Goal: Transaction & Acquisition: Obtain resource

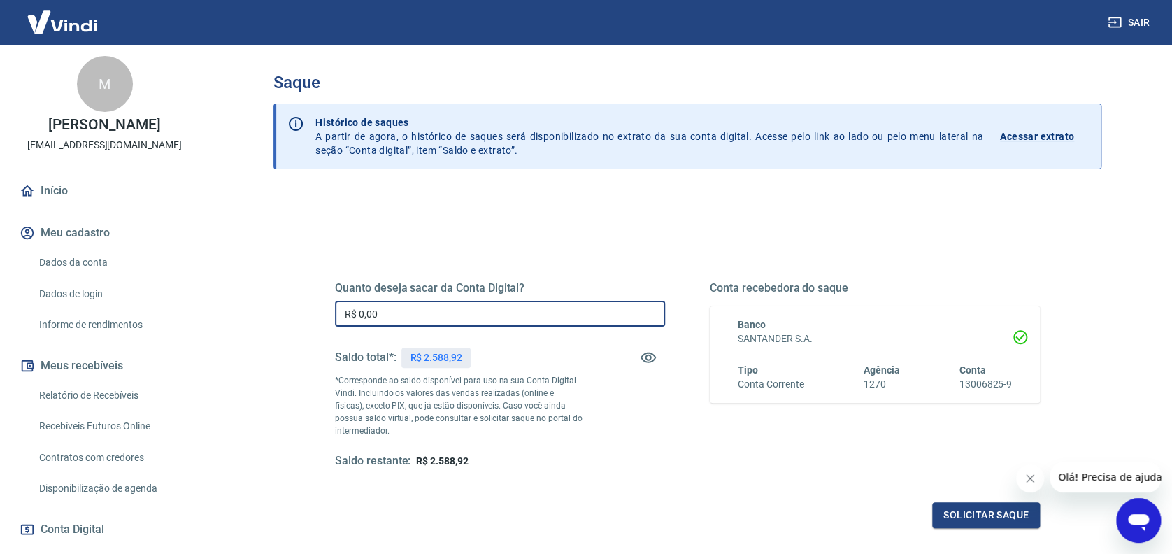
click at [427, 319] on input "R$ 0,00" at bounding box center [500, 314] width 330 height 26
type input "R$ 2.588,92"
click at [984, 515] on button "Solicitar saque" at bounding box center [986, 515] width 108 height 26
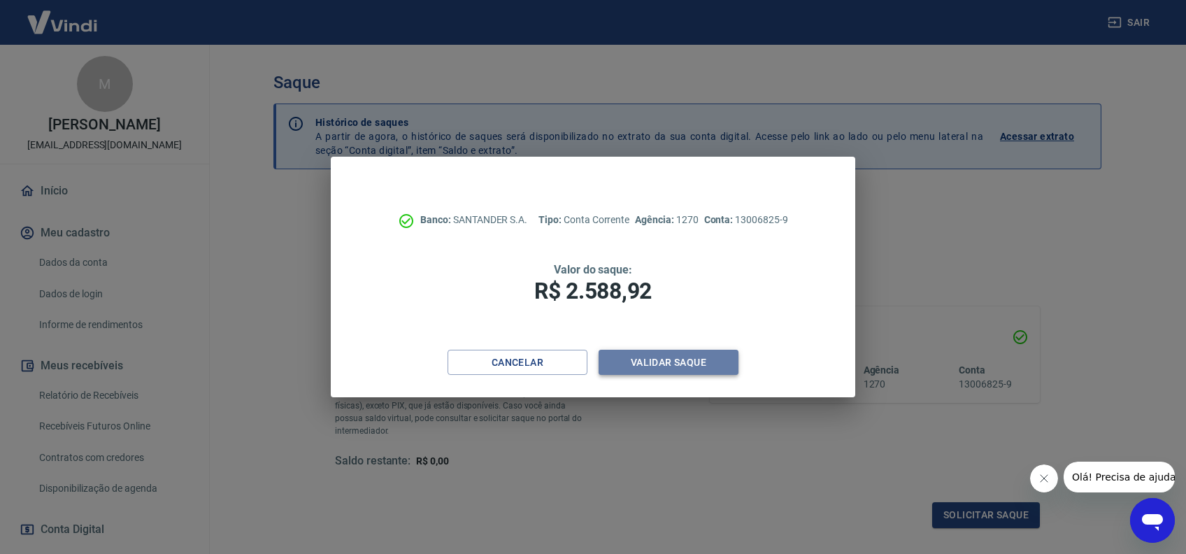
click at [687, 361] on button "Validar saque" at bounding box center [668, 363] width 140 height 26
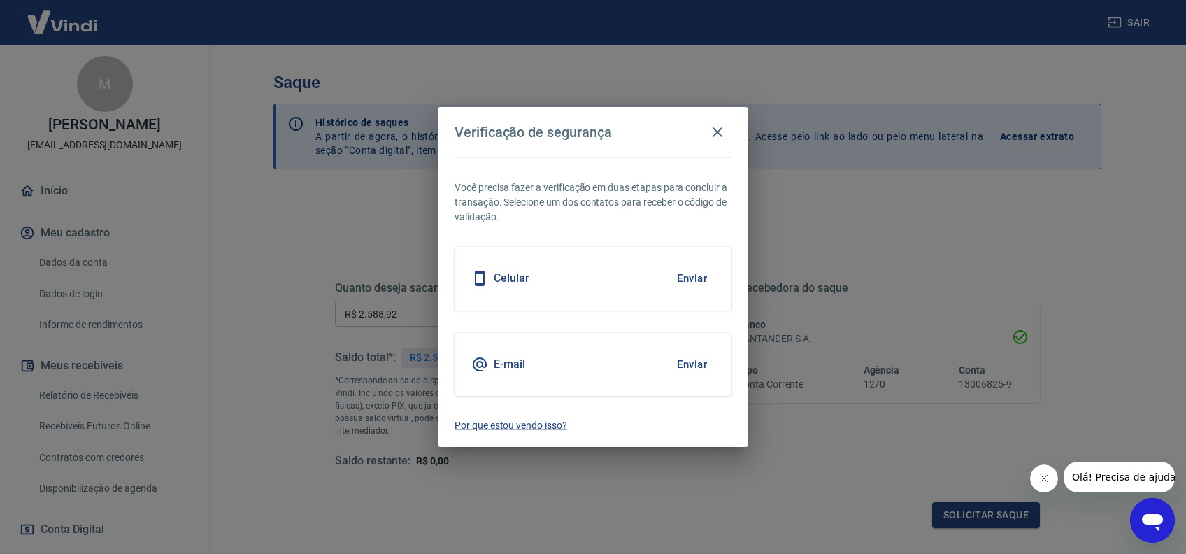
click at [688, 362] on button "Enviar" at bounding box center [691, 364] width 45 height 29
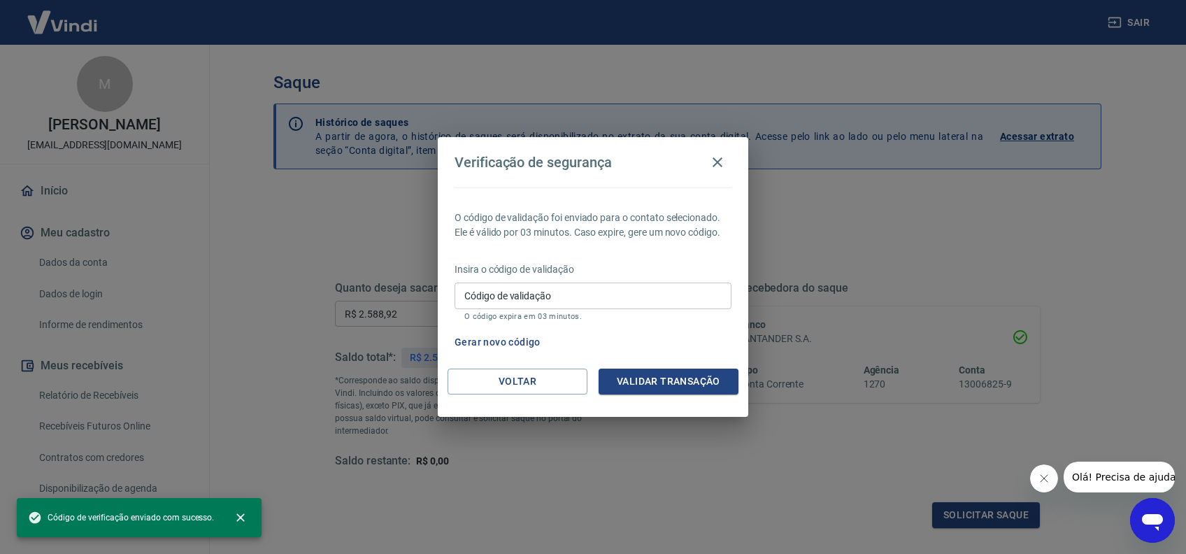
click at [548, 296] on input "Código de validação" at bounding box center [592, 295] width 277 height 26
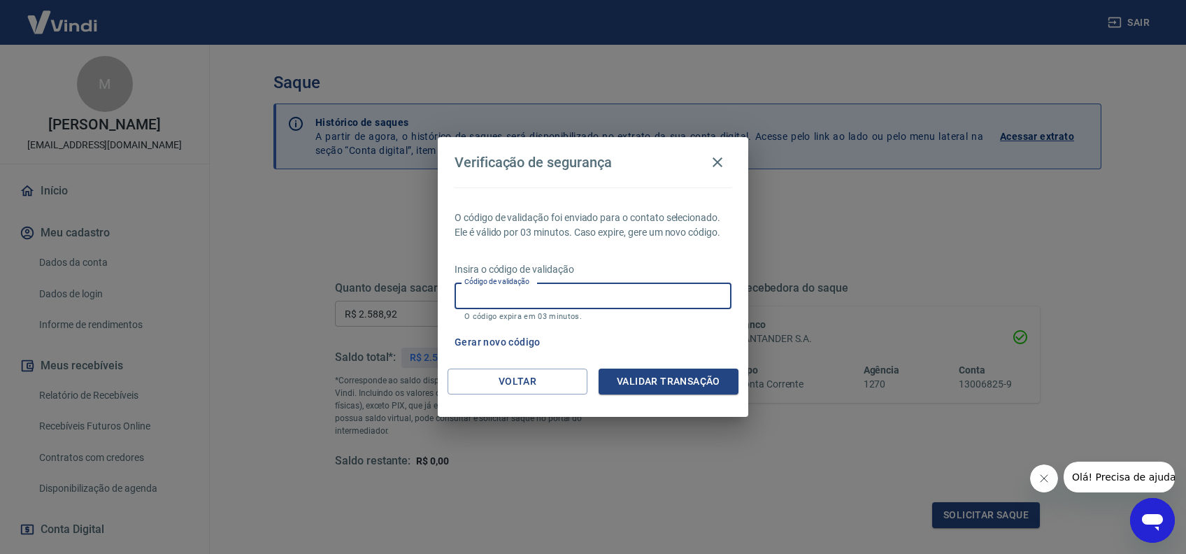
paste input "745447"
type input "745447"
click at [672, 387] on button "Validar transação" at bounding box center [668, 381] width 140 height 26
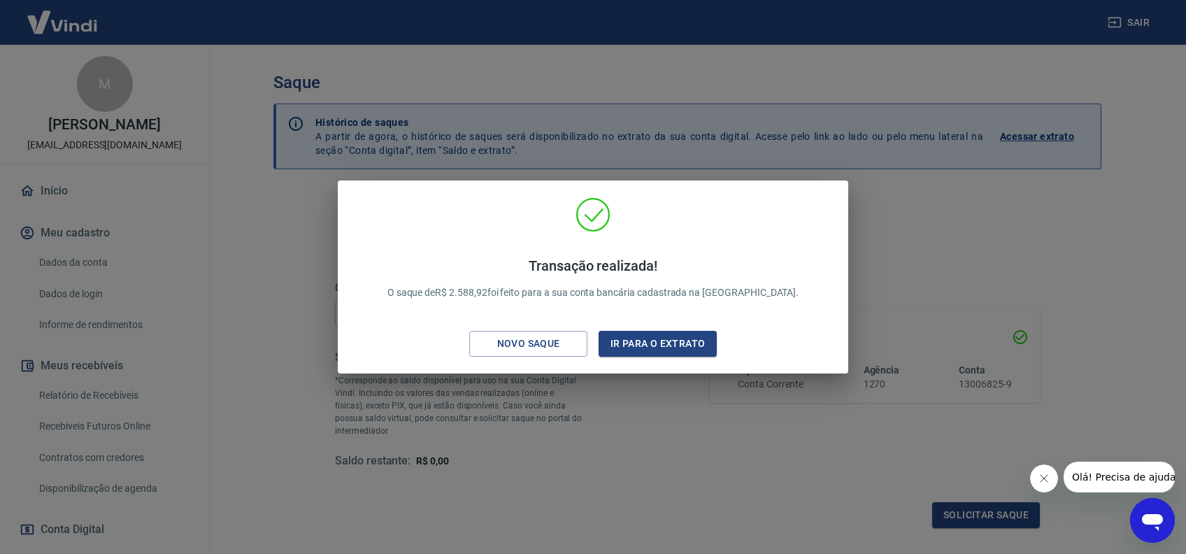
click at [1029, 206] on div "Transação realizada! O saque de R$ 2.588,92 foi feito para a sua conta bancária…" at bounding box center [593, 277] width 1186 height 554
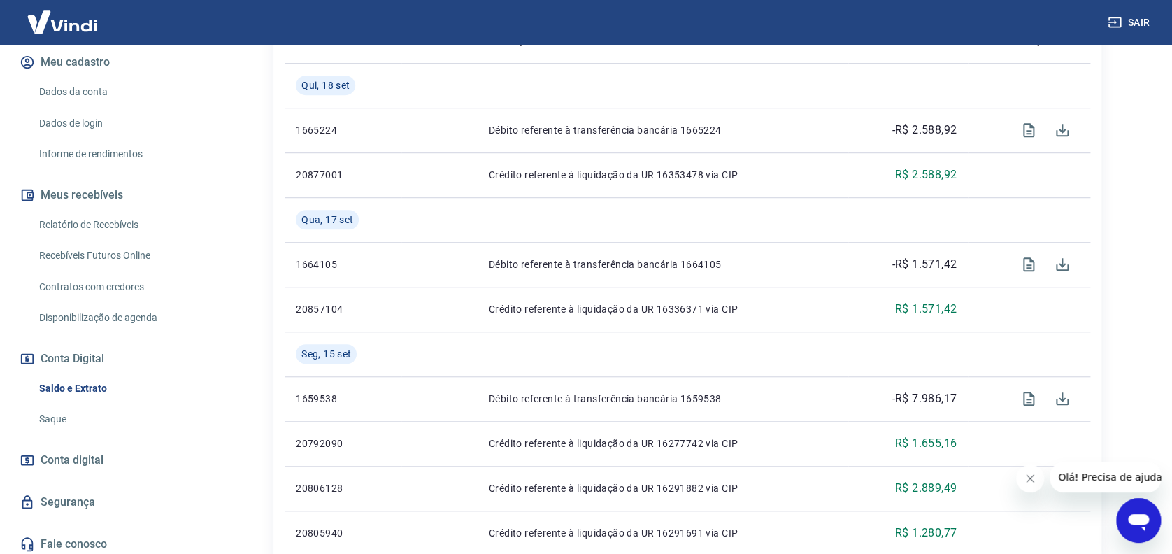
scroll to position [186, 0]
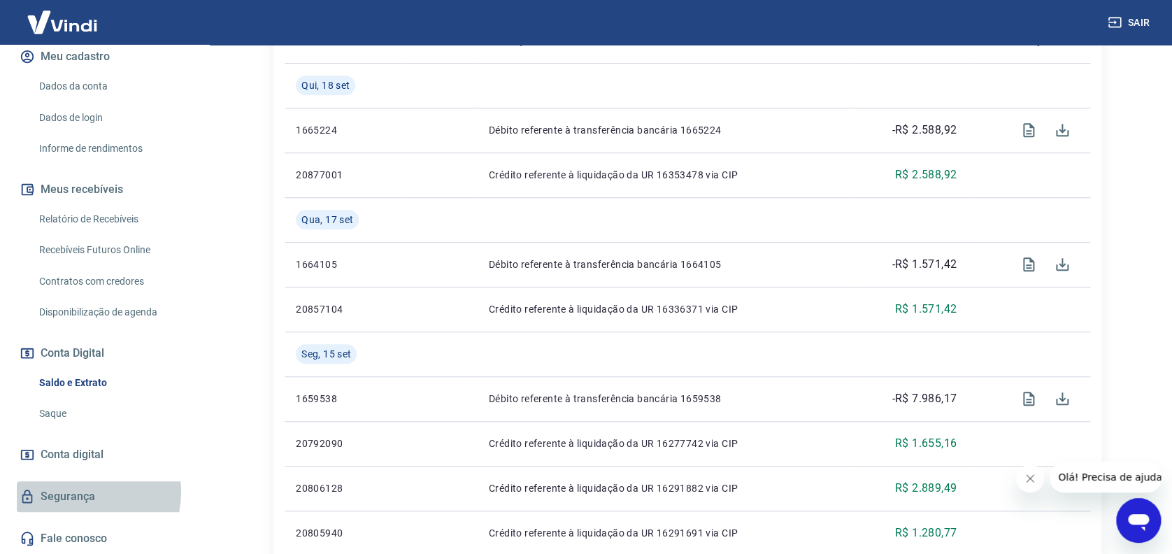
click at [83, 496] on link "Segurança" at bounding box center [104, 496] width 175 height 31
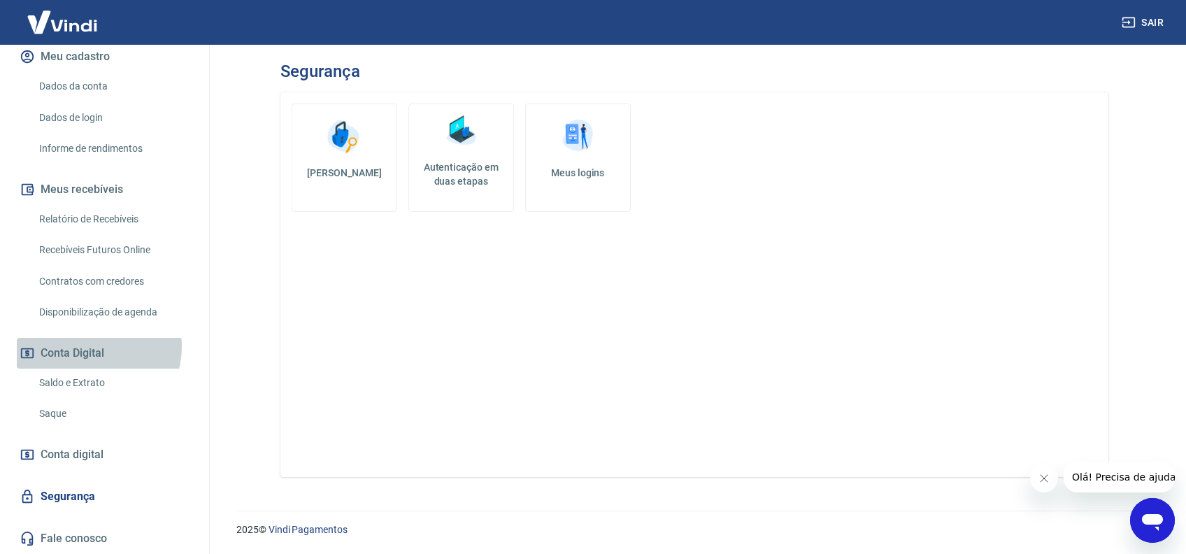
click at [90, 351] on button "Conta Digital" at bounding box center [104, 353] width 175 height 31
click at [96, 417] on link "Saque" at bounding box center [113, 413] width 159 height 29
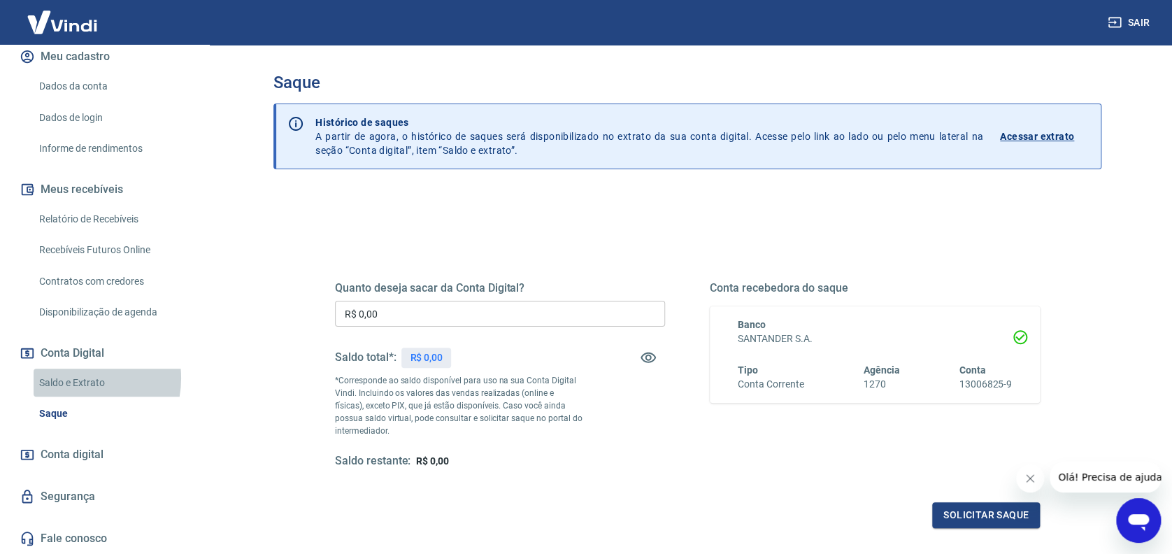
click at [70, 382] on link "Saldo e Extrato" at bounding box center [113, 382] width 159 height 29
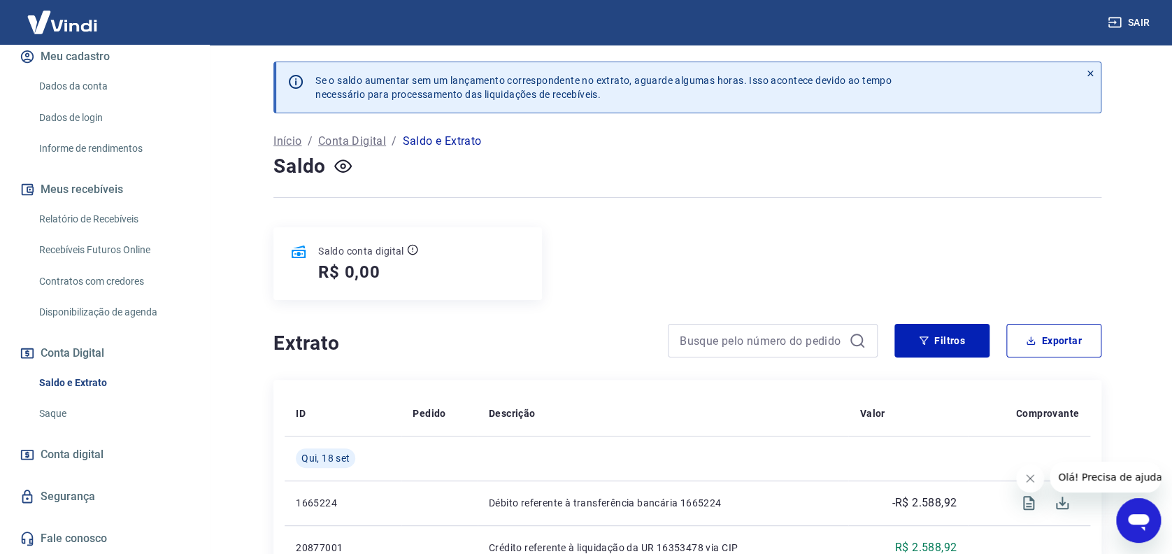
click at [111, 450] on link "Conta digital" at bounding box center [104, 454] width 175 height 31
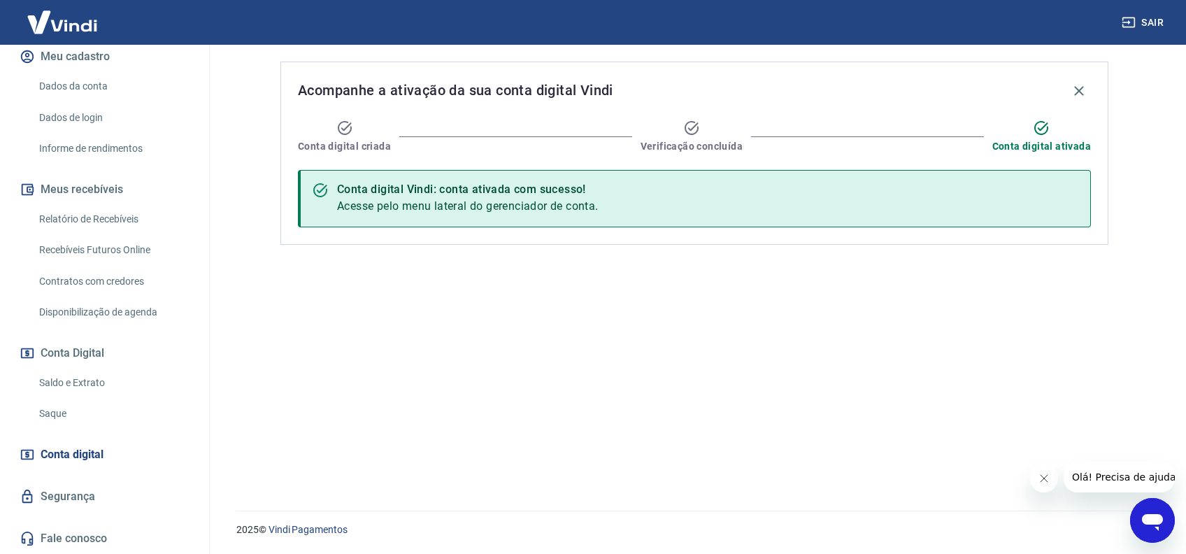
scroll to position [190, 0]
click at [95, 498] on link "Segurança" at bounding box center [104, 496] width 175 height 31
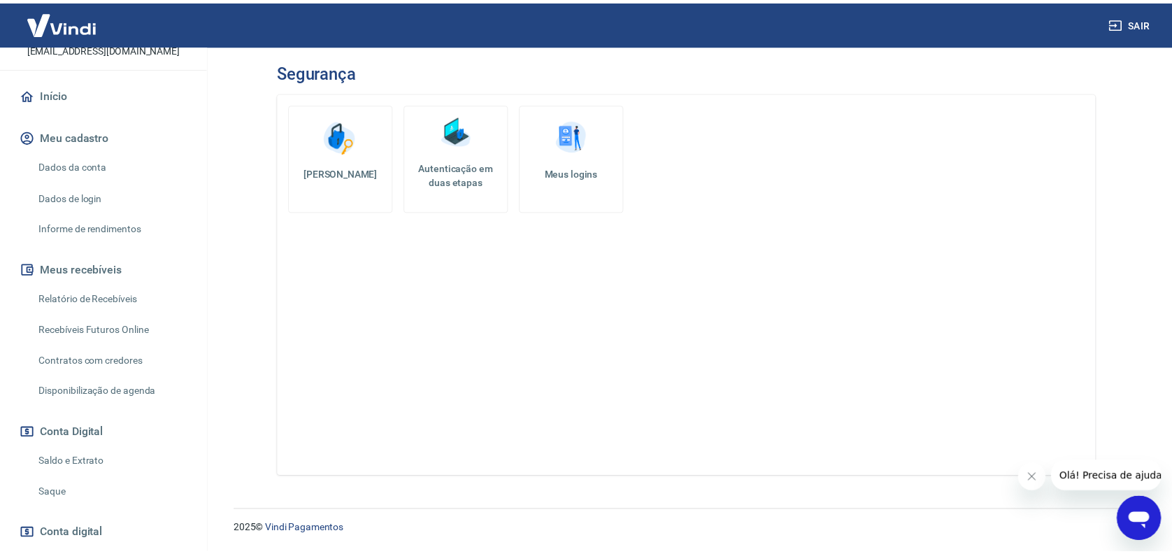
scroll to position [3, 0]
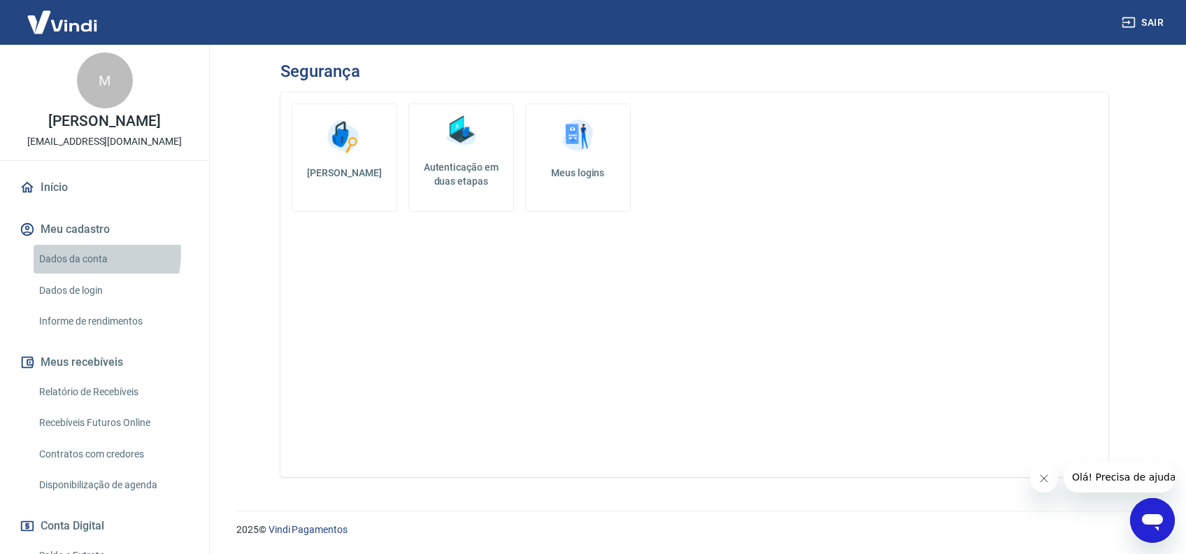
click at [89, 268] on link "Dados da conta" at bounding box center [113, 259] width 159 height 29
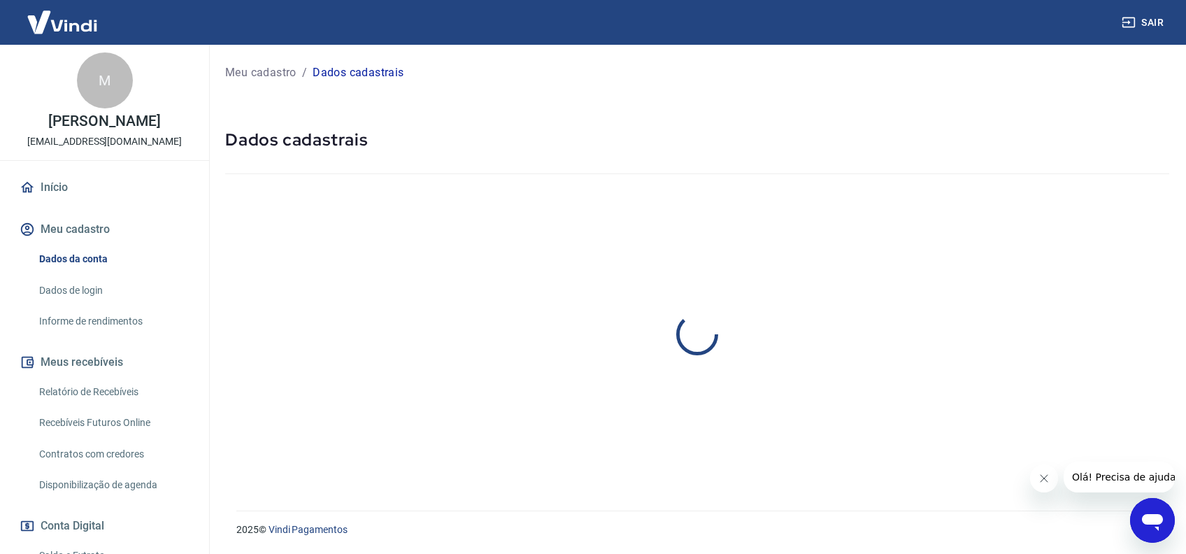
select select "PR"
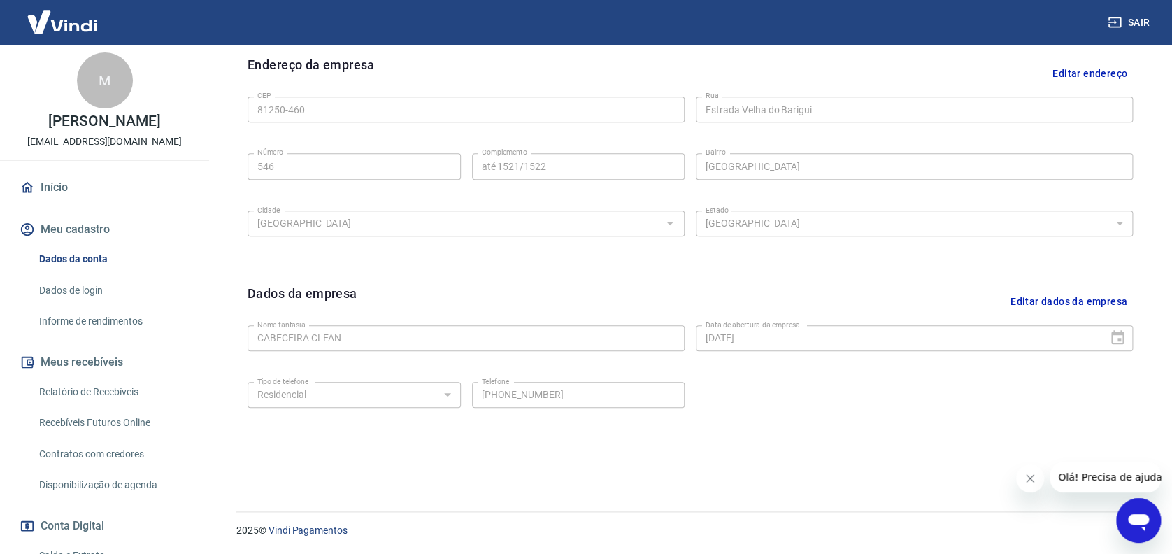
scroll to position [186, 0]
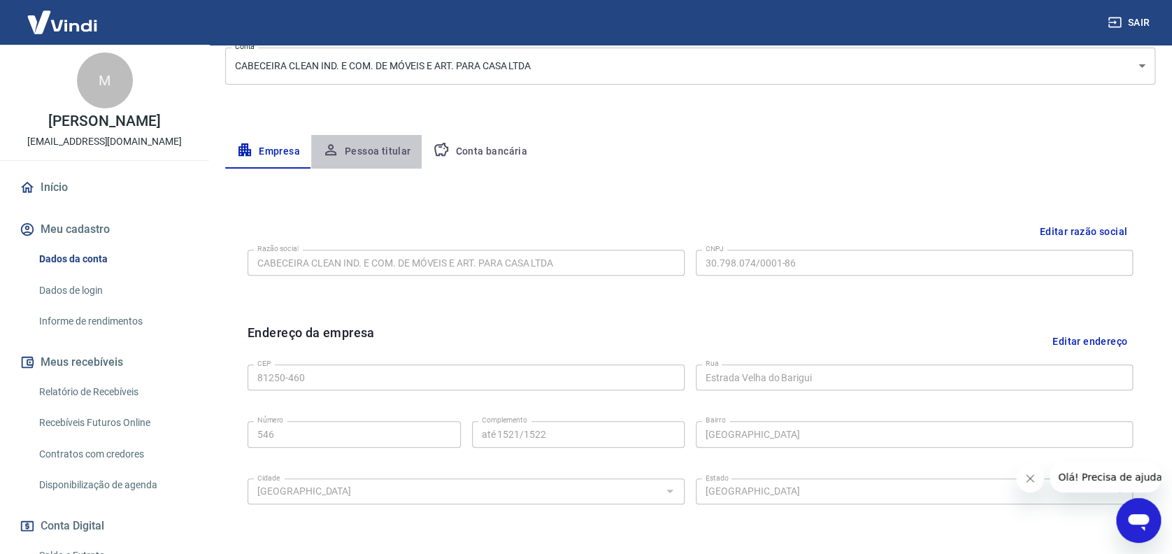
click at [401, 151] on button "Pessoa titular" at bounding box center [366, 152] width 111 height 34
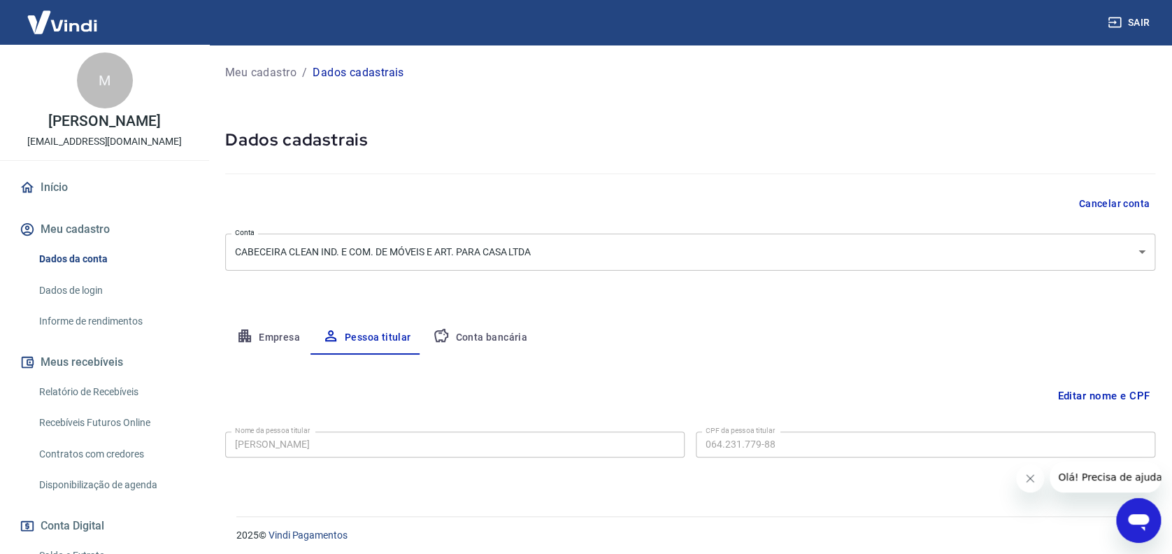
scroll to position [5, 0]
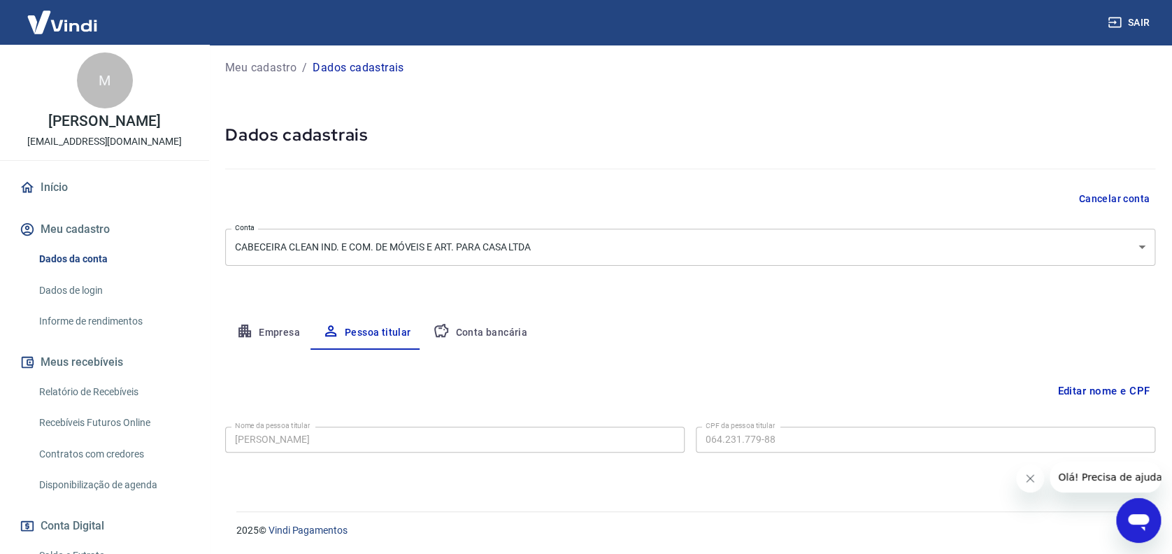
click at [503, 333] on button "Conta bancária" at bounding box center [480, 333] width 117 height 34
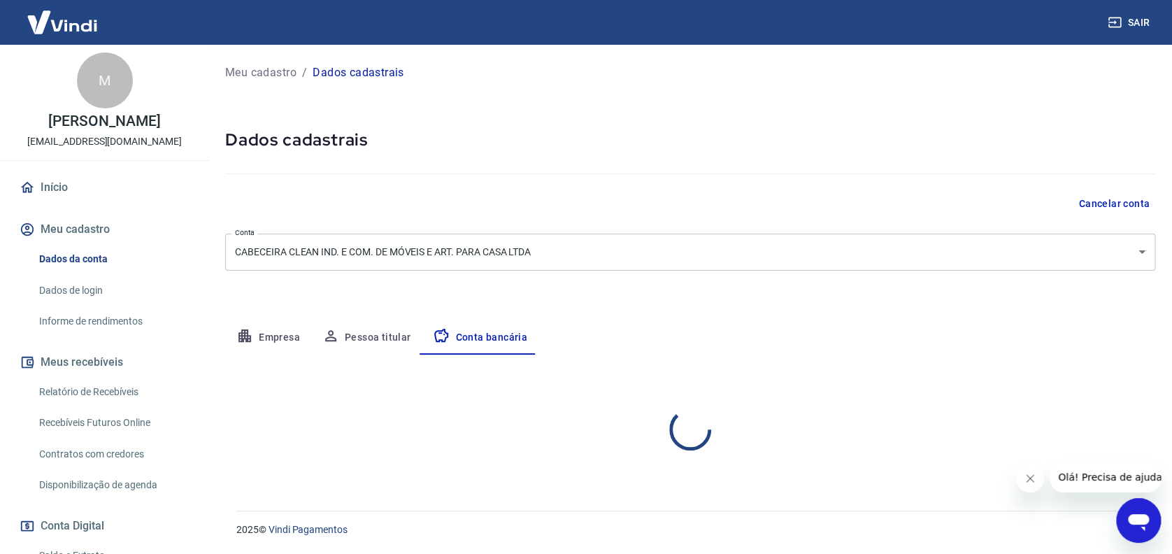
scroll to position [0, 0]
select select "1"
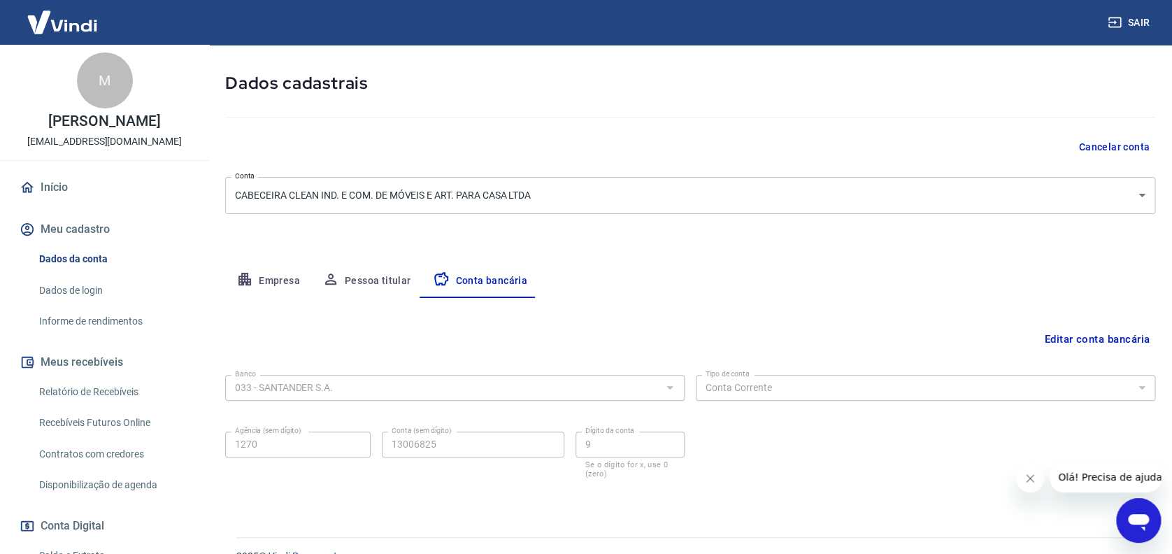
scroll to position [82, 0]
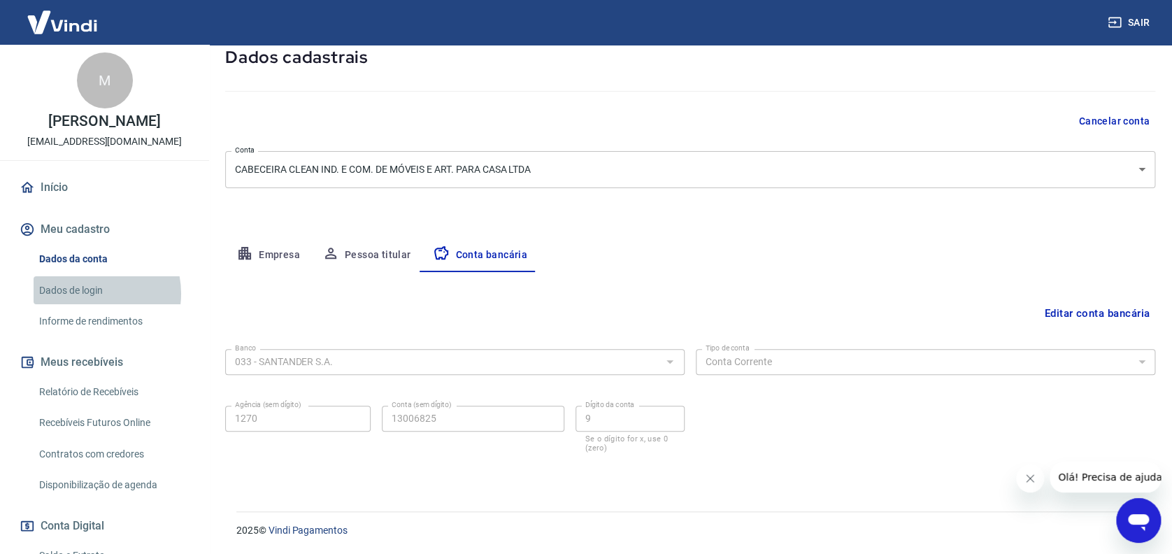
click at [88, 305] on link "Dados de login" at bounding box center [113, 290] width 159 height 29
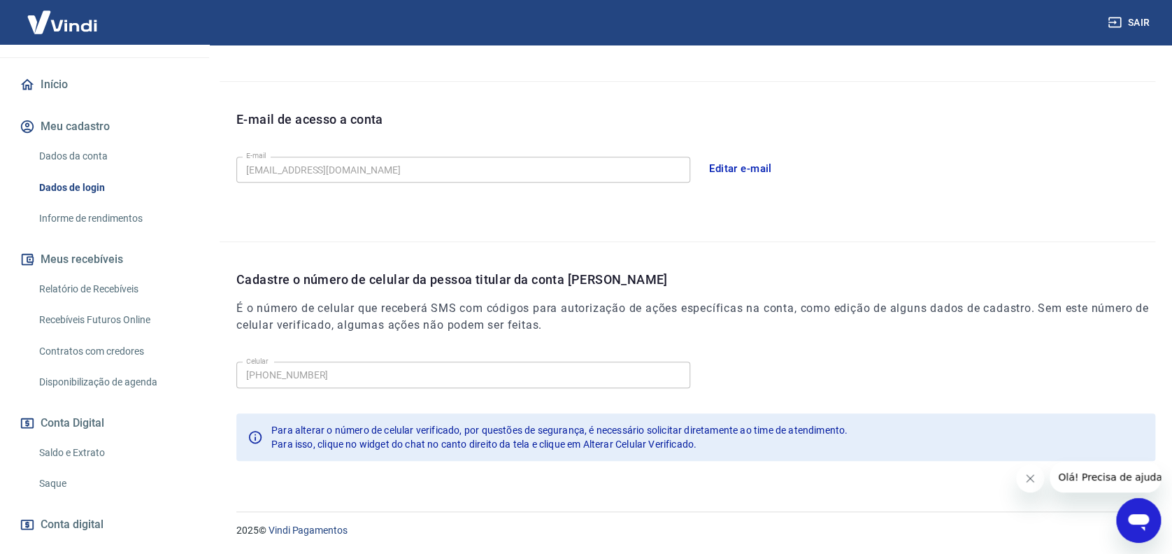
scroll to position [190, 0]
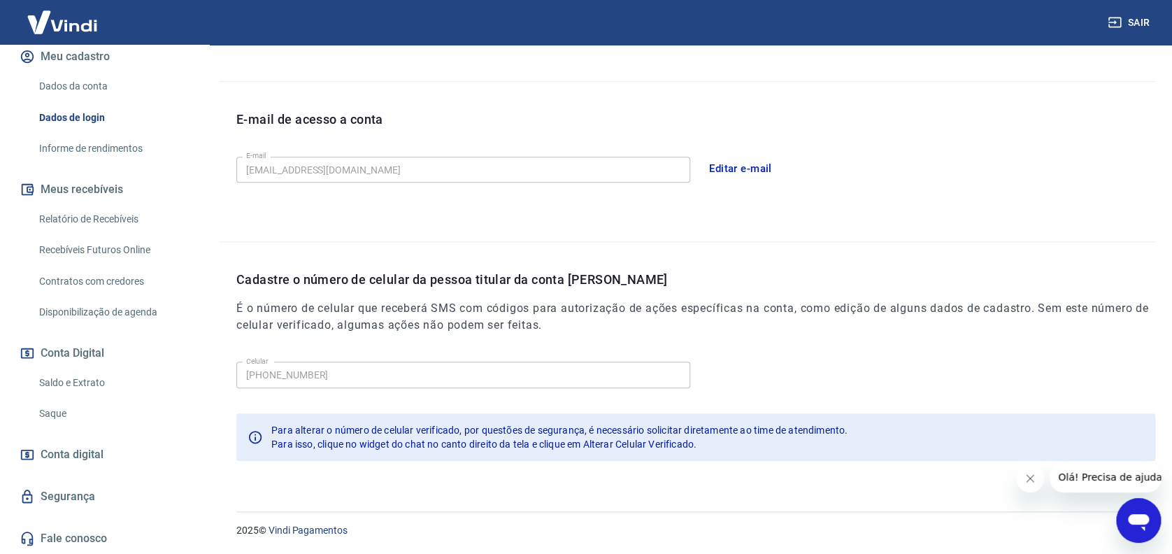
click at [91, 447] on span "Conta digital" at bounding box center [72, 455] width 63 height 20
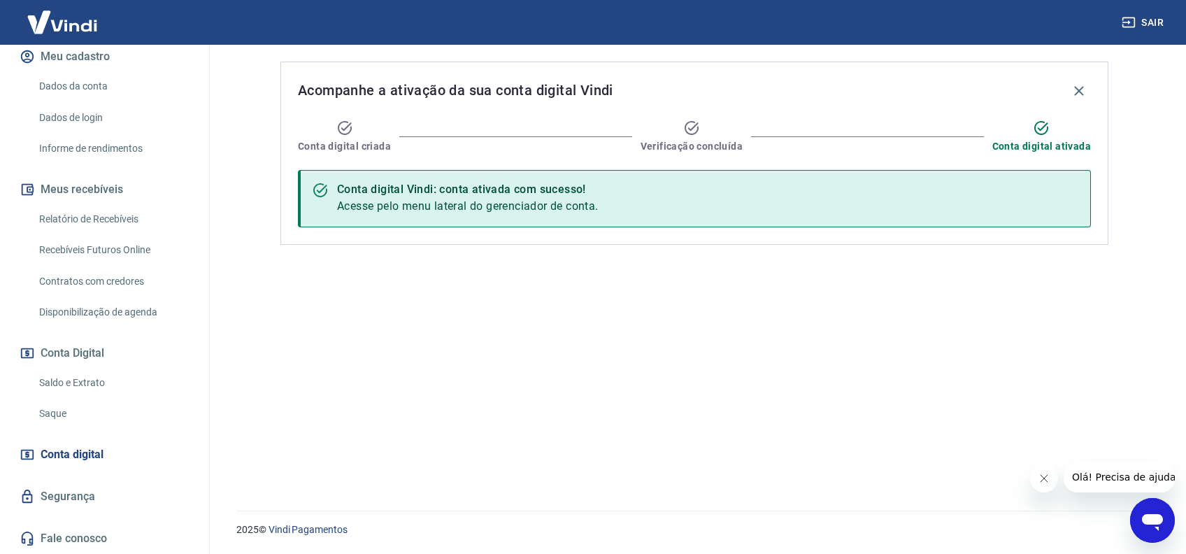
click at [92, 487] on link "Segurança" at bounding box center [104, 496] width 175 height 31
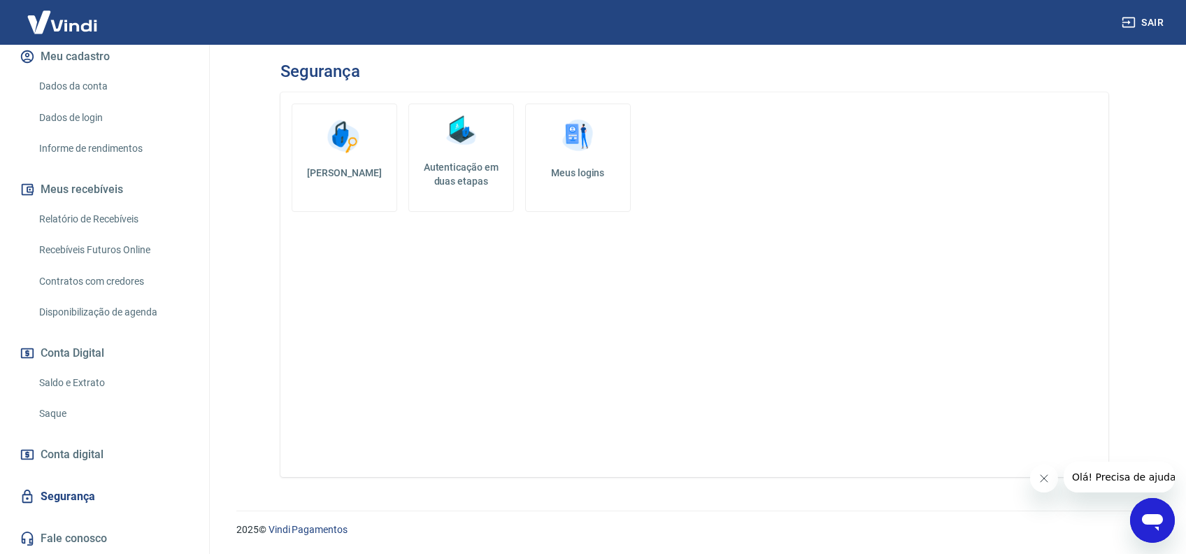
click at [472, 159] on link "Autenticação em duas etapas" at bounding box center [461, 157] width 106 height 108
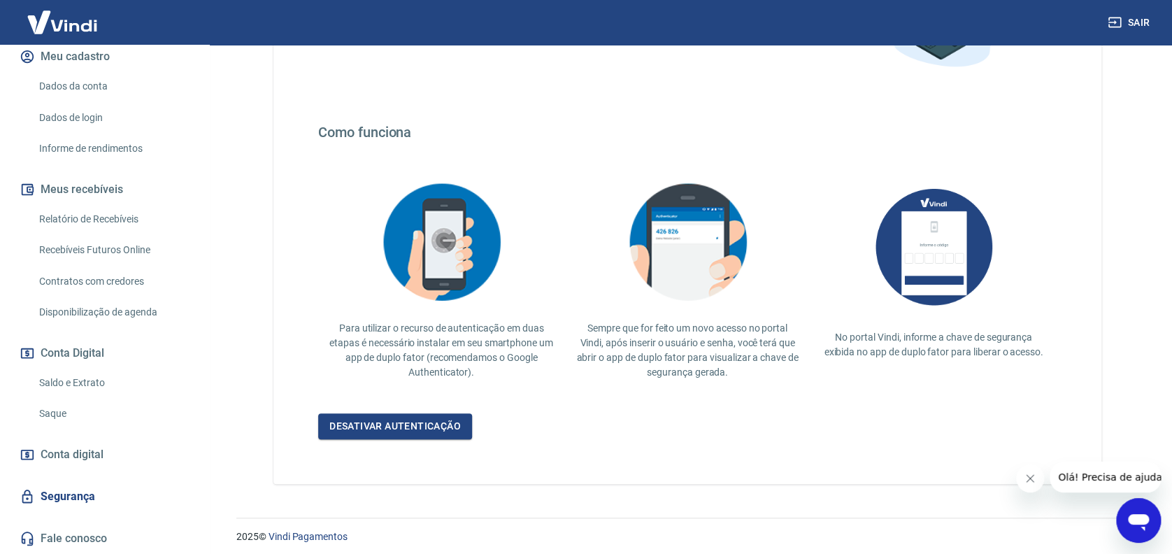
scroll to position [204, 0]
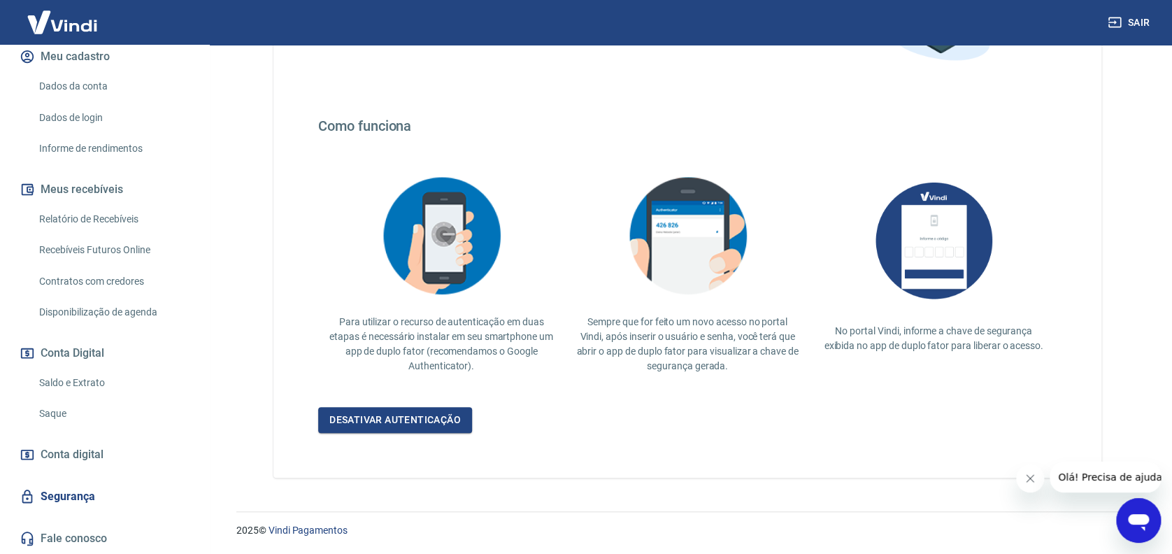
click at [1142, 522] on icon "Abrir janela de mensagens" at bounding box center [1138, 522] width 21 height 17
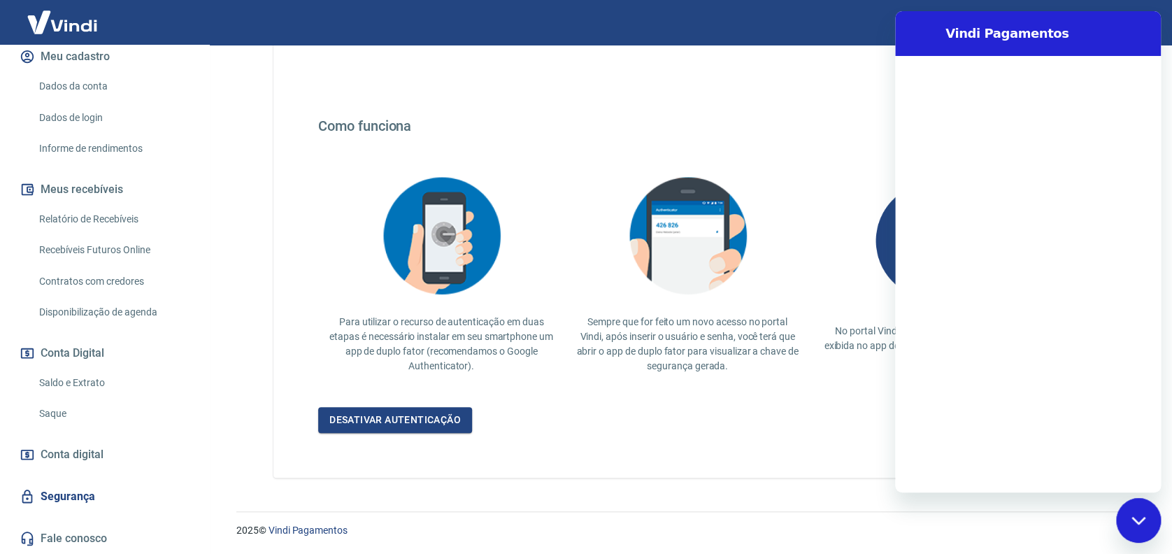
scroll to position [0, 0]
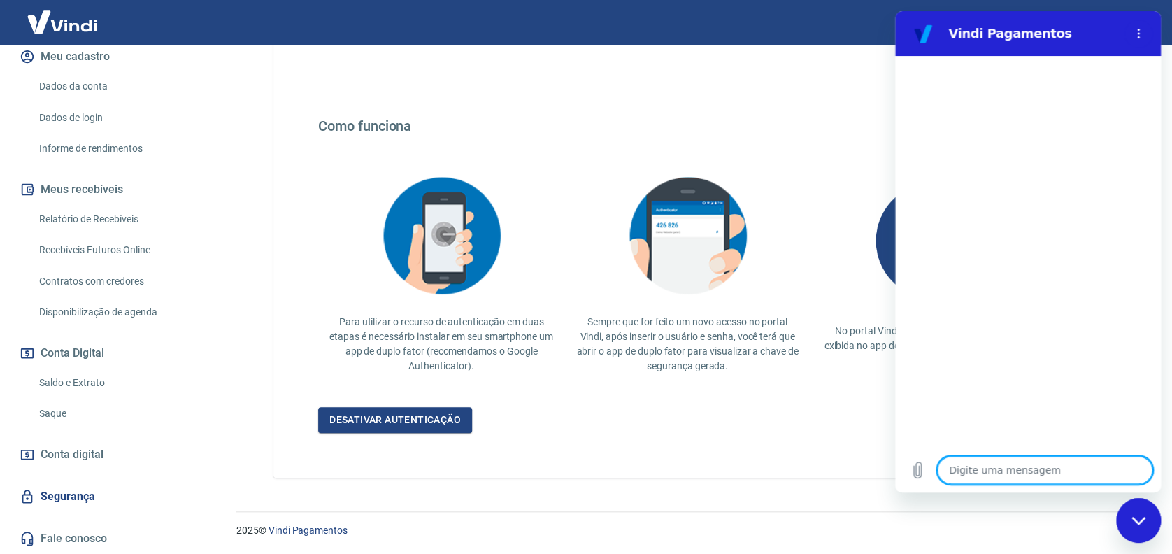
click at [982, 472] on textarea at bounding box center [1044, 470] width 215 height 28
type textarea "o"
type textarea "x"
type textarea "ol"
type textarea "x"
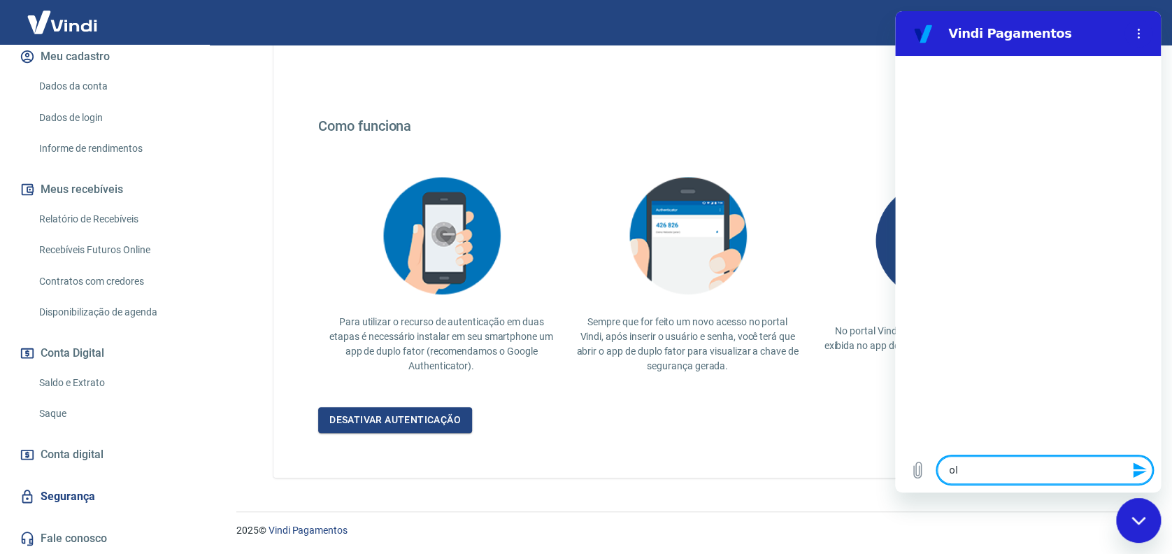
type textarea "ola"
type textarea "x"
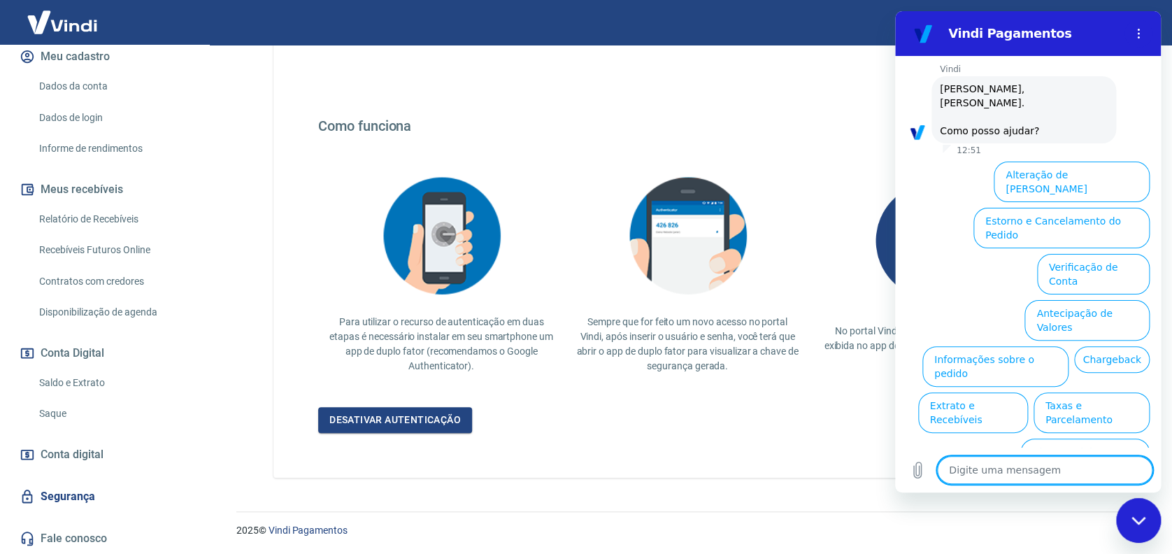
scroll to position [54, 0]
type textarea "o"
type textarea "x"
type textarea "ou"
type textarea "x"
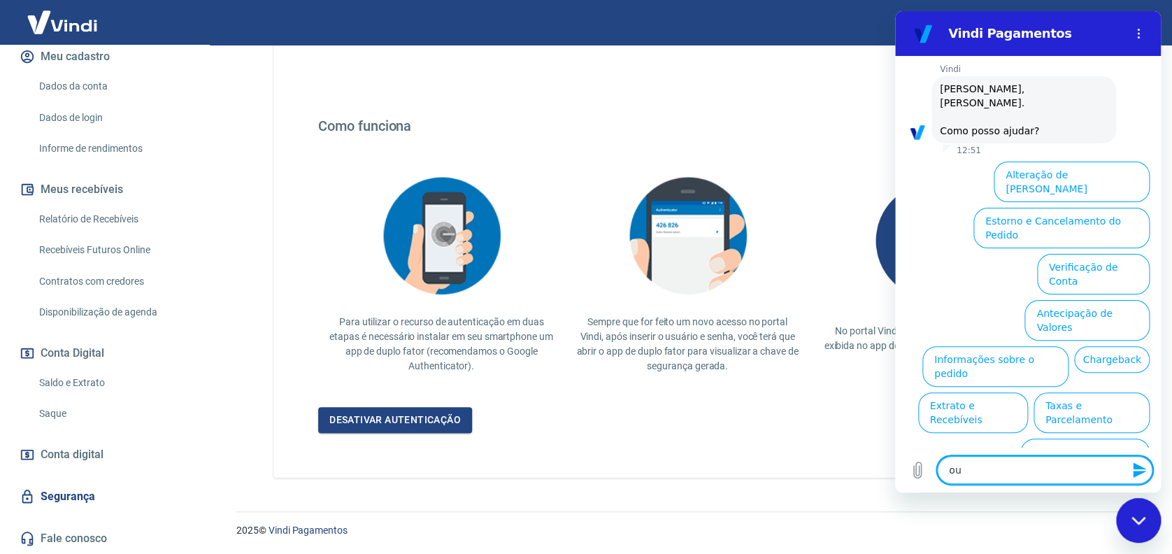
type textarea "out"
type textarea "x"
type textarea "outr"
type textarea "x"
type textarea "outrp"
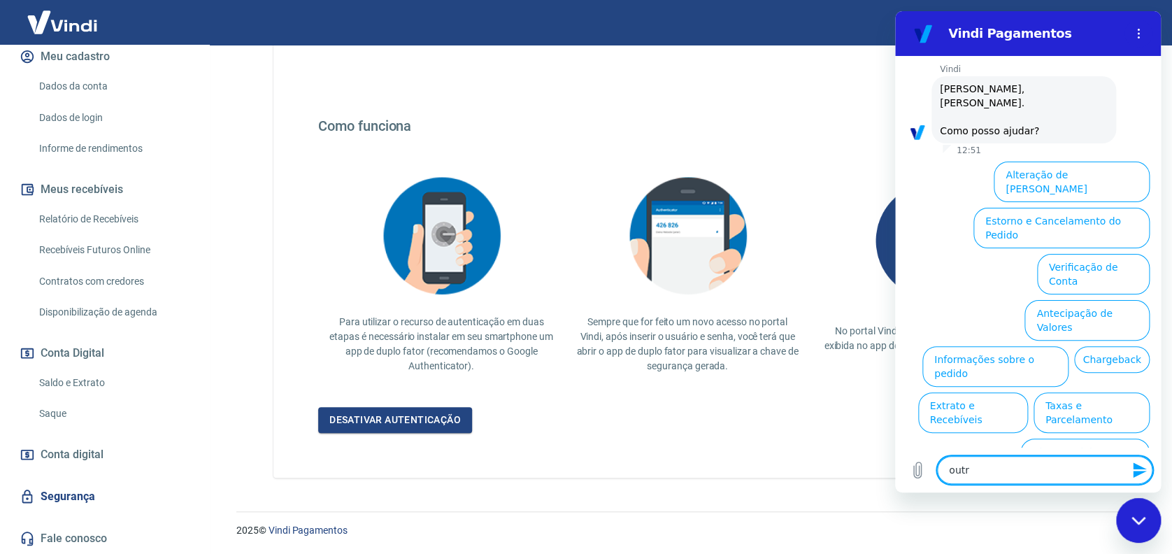
type textarea "x"
type textarea "outr"
type textarea "x"
type textarea "outro"
type textarea "x"
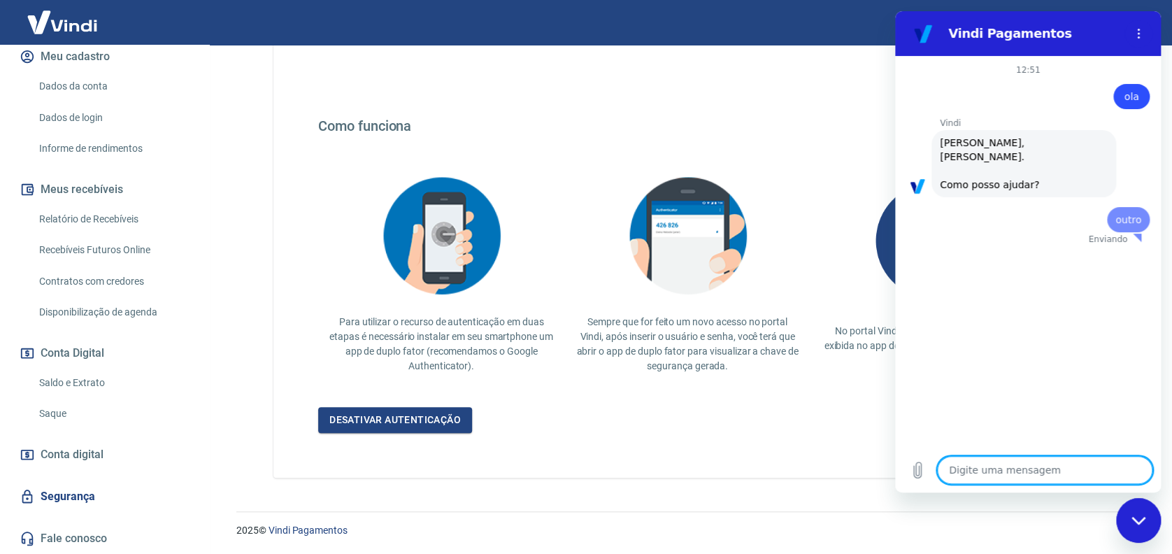
scroll to position [0, 0]
type textarea "x"
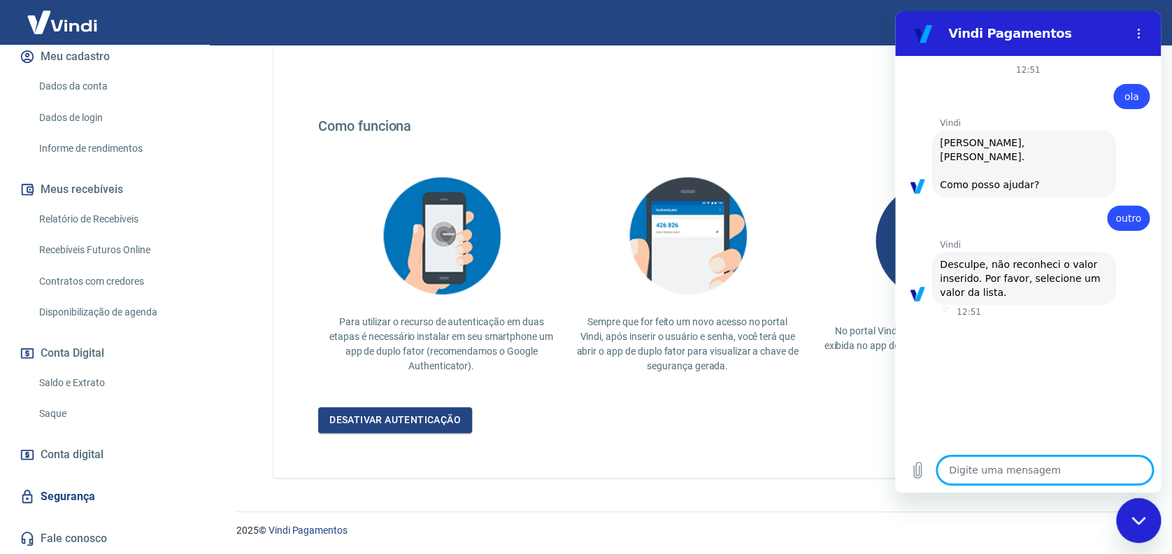
type textarea "f"
type textarea "x"
type textarea "fa"
type textarea "x"
type textarea "fal"
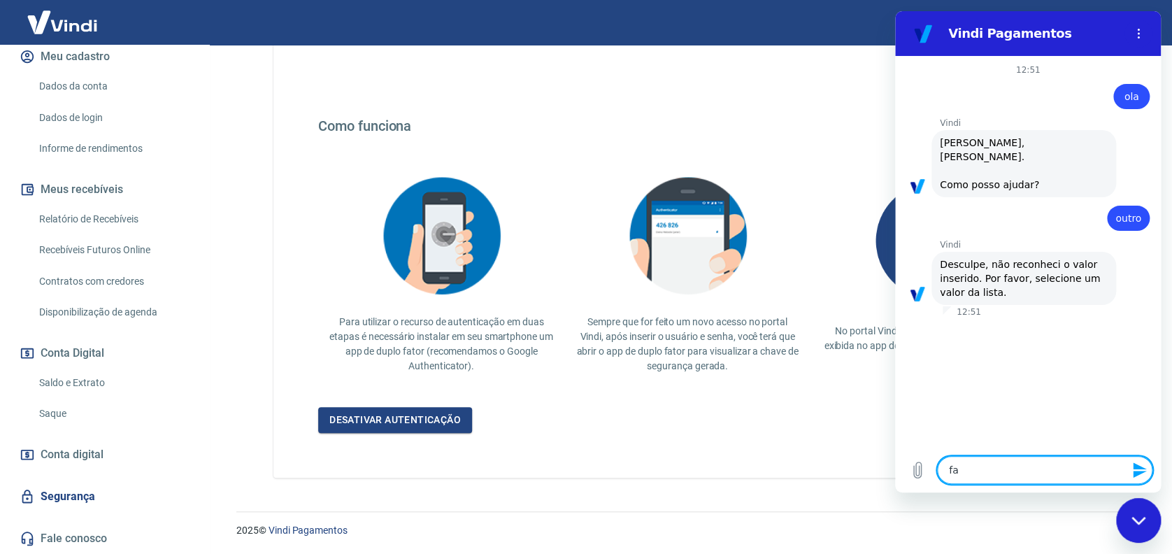
type textarea "x"
type textarea "fala"
type textarea "x"
type textarea "falar"
type textarea "x"
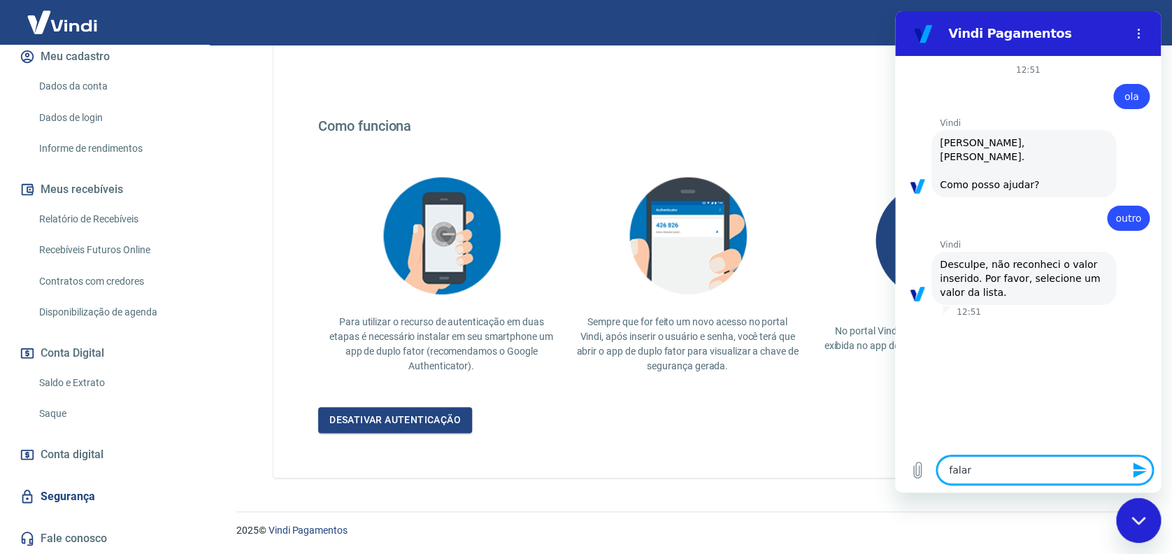
type textarea "falar"
type textarea "x"
type textarea "falar c"
type textarea "x"
type textarea "falar co"
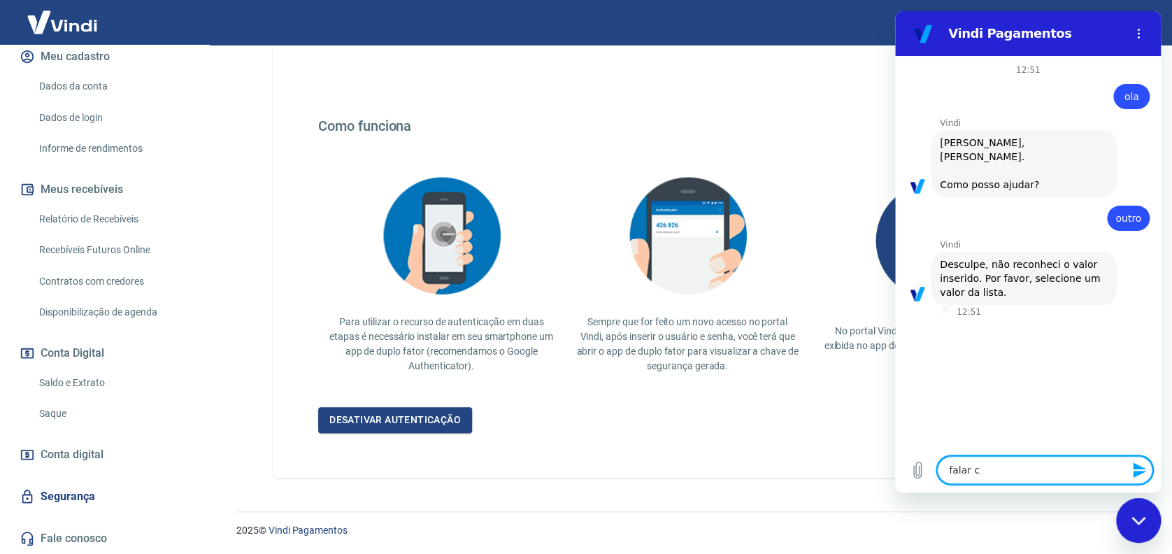
type textarea "x"
type textarea "falar com"
type textarea "x"
type textarea "falar com"
type textarea "x"
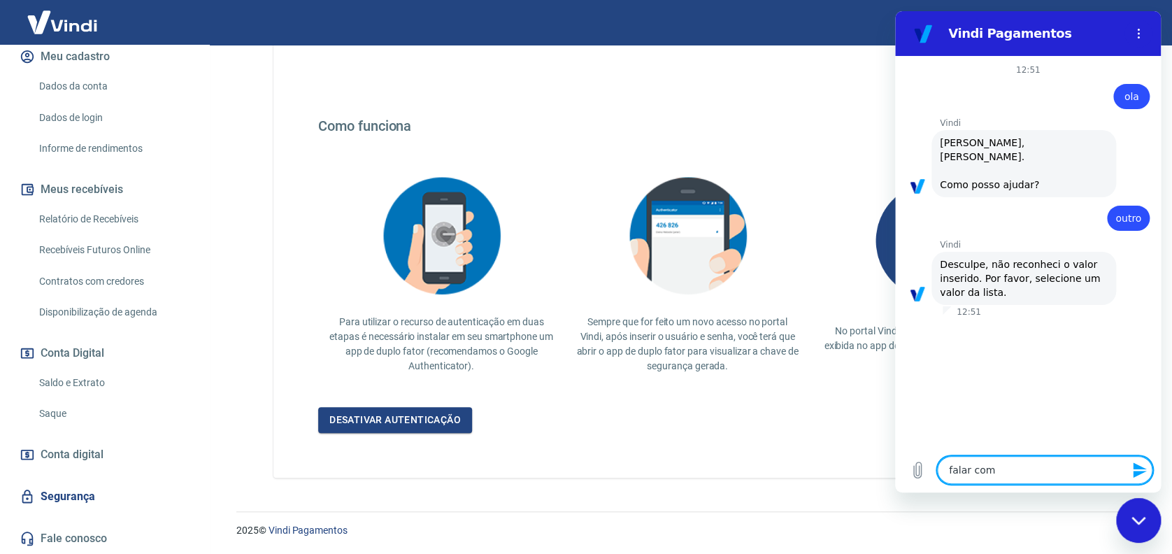
type textarea "falar com a"
type textarea "x"
type textarea "falar com at"
type textarea "x"
type textarea "falar com ate"
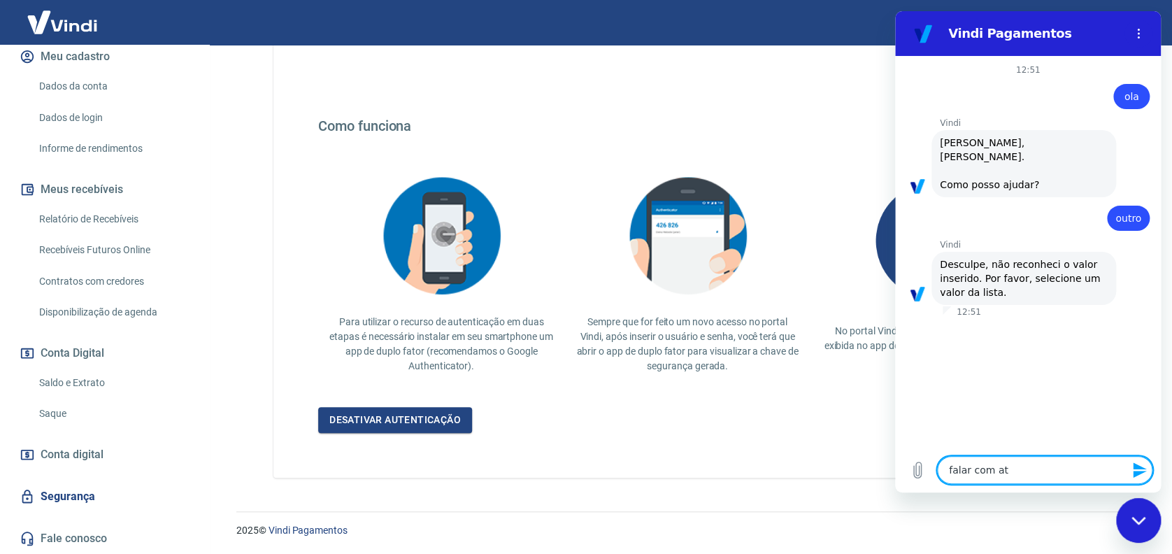
type textarea "x"
type textarea "falar com [GEOGRAPHIC_DATA]"
type textarea "x"
type textarea "falar com atend"
type textarea "x"
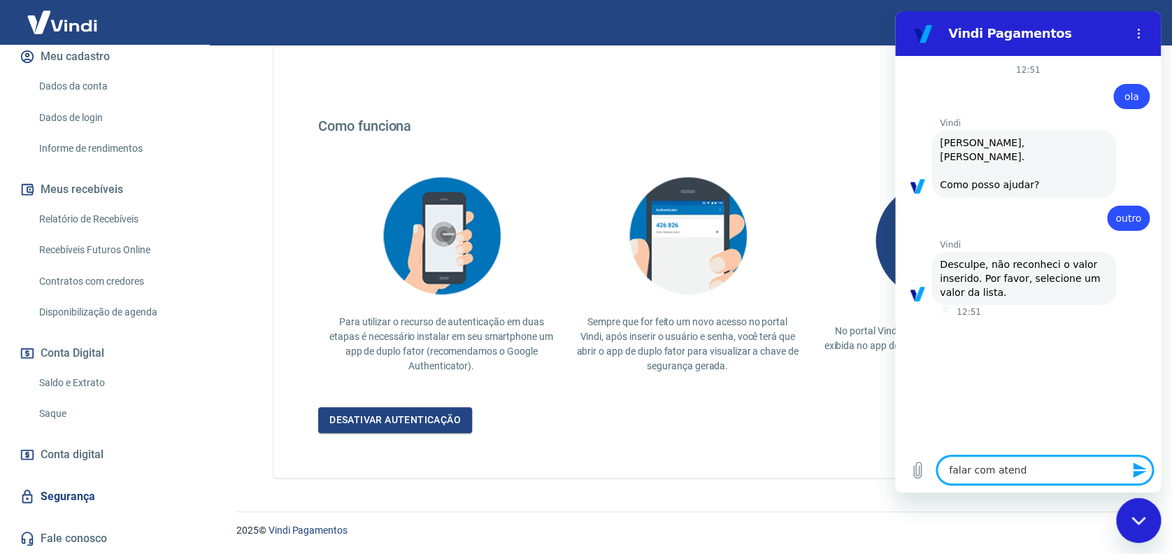
type textarea "falar com atende"
type textarea "x"
type textarea "falar com atenden"
type textarea "x"
type textarea "falar com atendent"
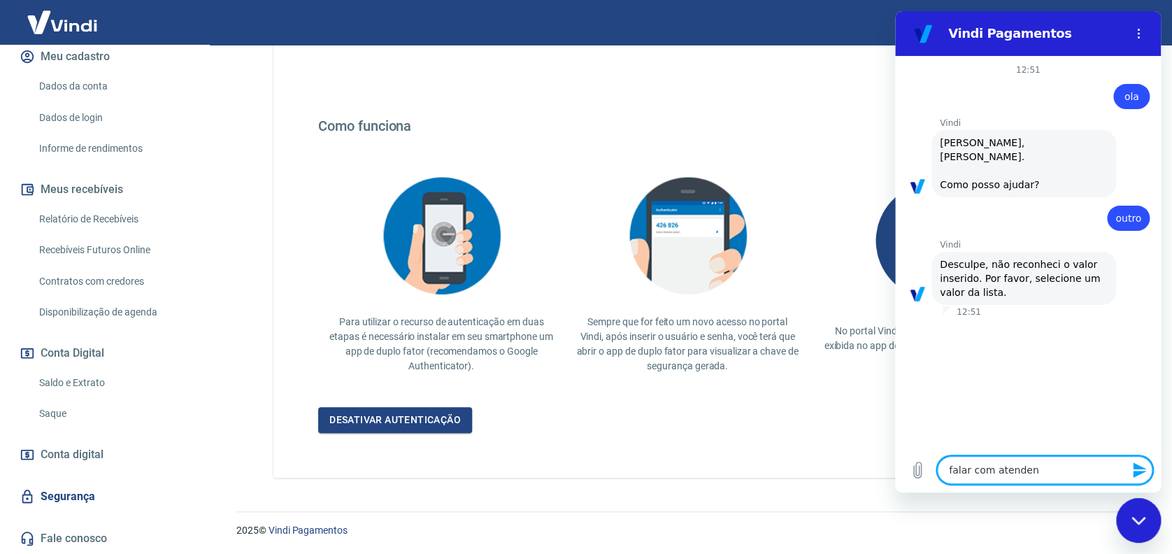
type textarea "x"
type textarea "falar com atendente"
type textarea "x"
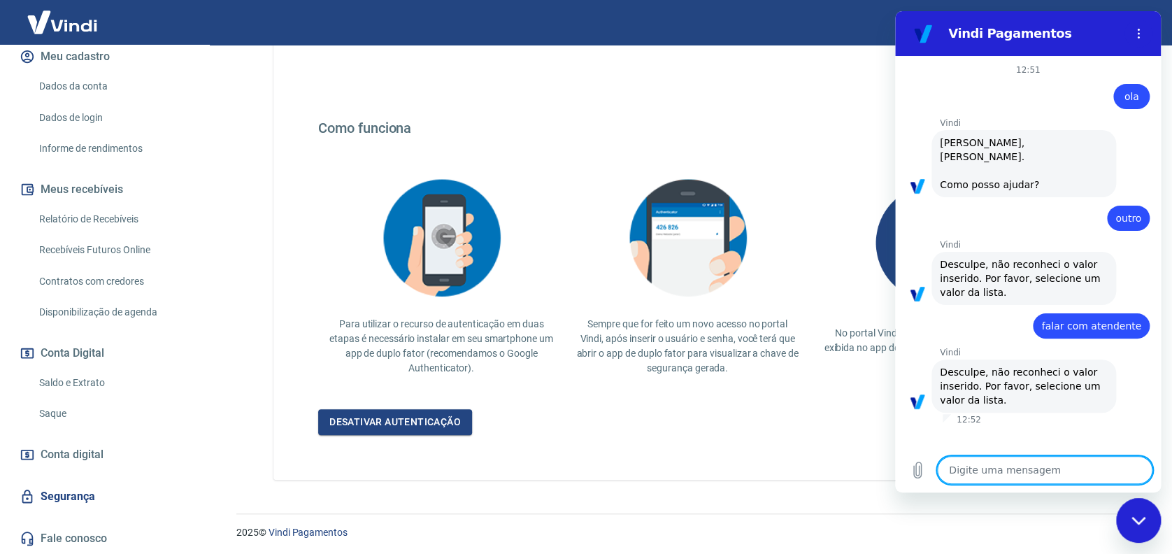
scroll to position [204, 0]
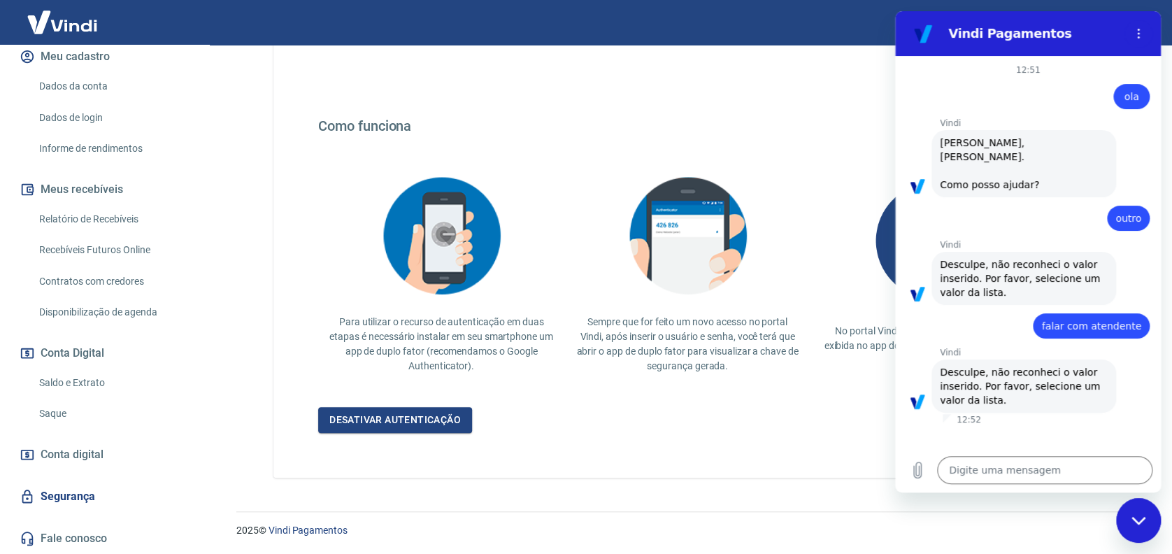
click at [1127, 508] on div "Fechar janela de mensagens" at bounding box center [1138, 520] width 42 height 42
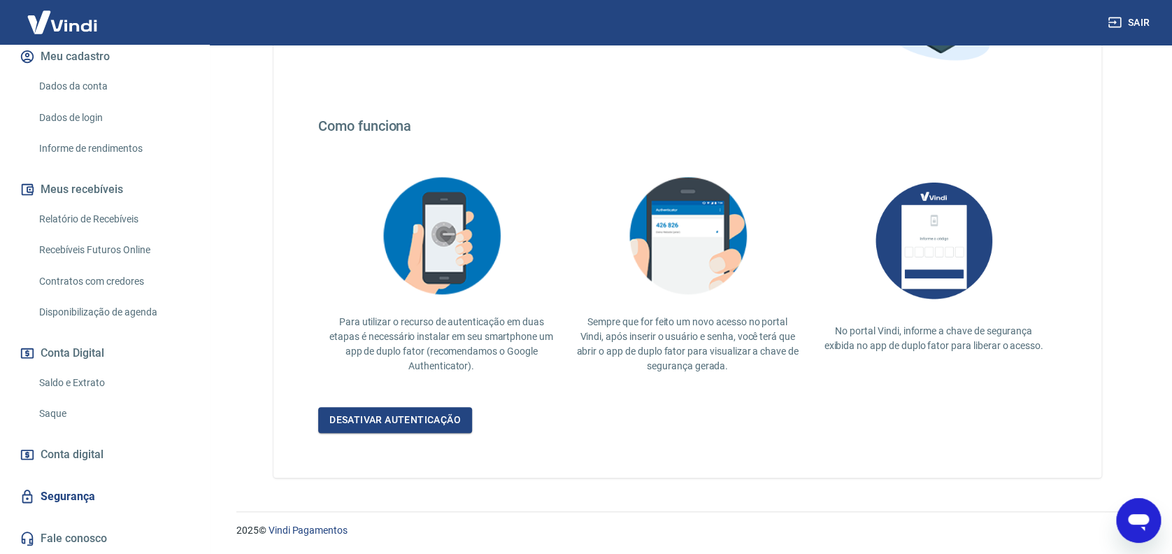
click at [1149, 519] on icon "Abrir janela de mensagens" at bounding box center [1138, 520] width 25 height 25
type textarea "x"
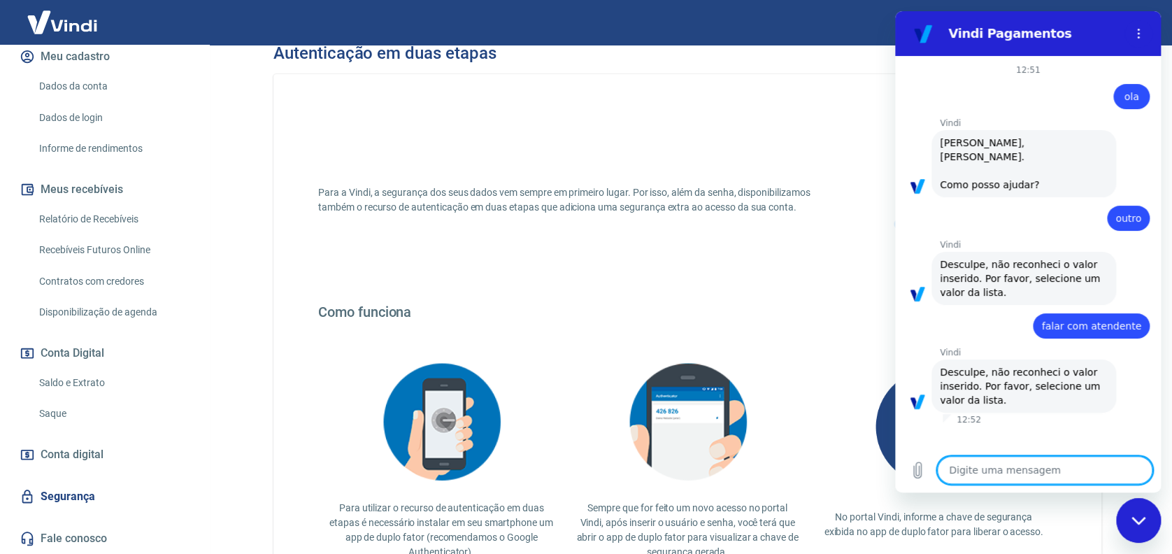
scroll to position [17, 0]
type textarea "o"
type textarea "x"
type textarea "ol"
type textarea "x"
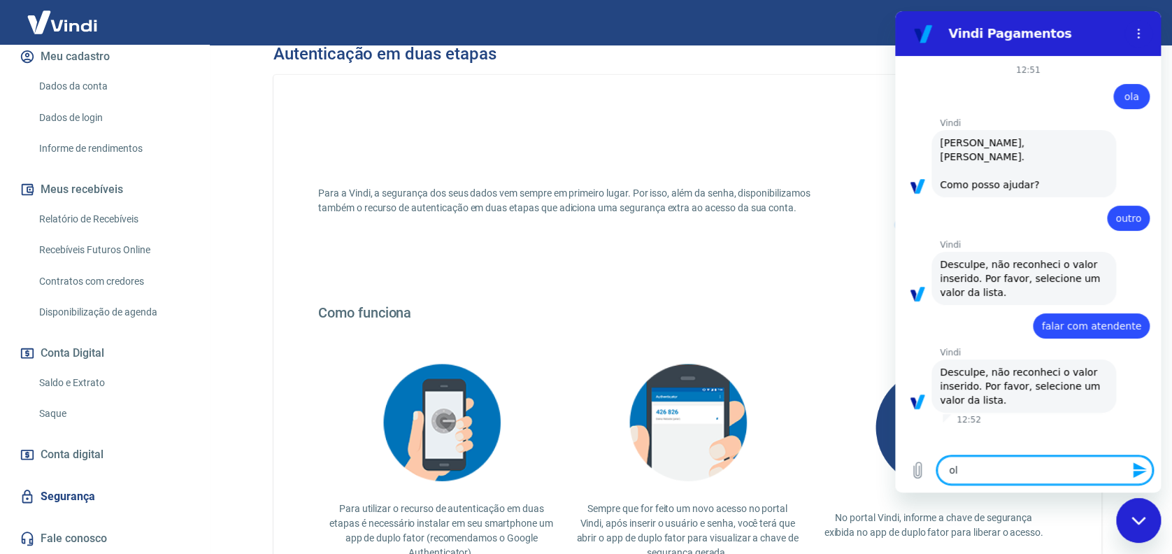
type textarea "ola"
type textarea "x"
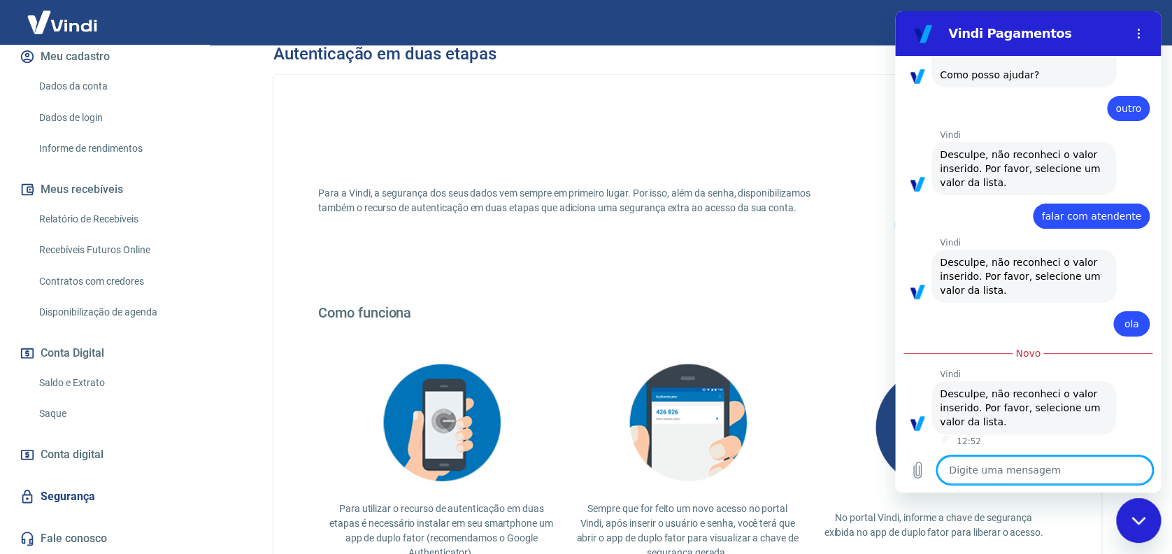
scroll to position [111, 0]
click at [1142, 38] on icon "Menu de opções" at bounding box center [1138, 33] width 11 height 11
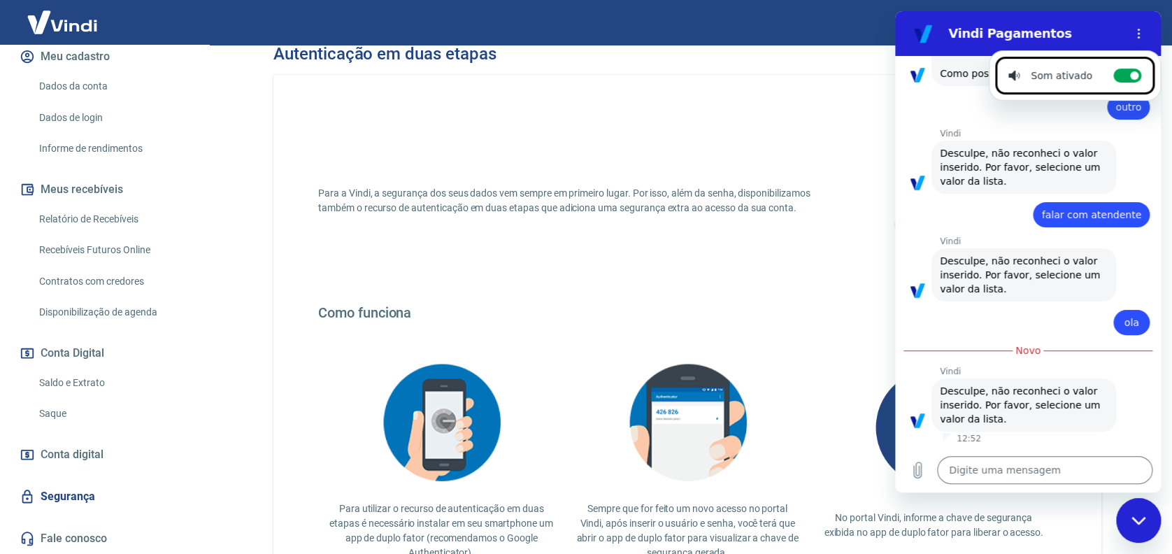
click at [956, 36] on h2 "Vindi Pagamentos" at bounding box center [1033, 33] width 171 height 17
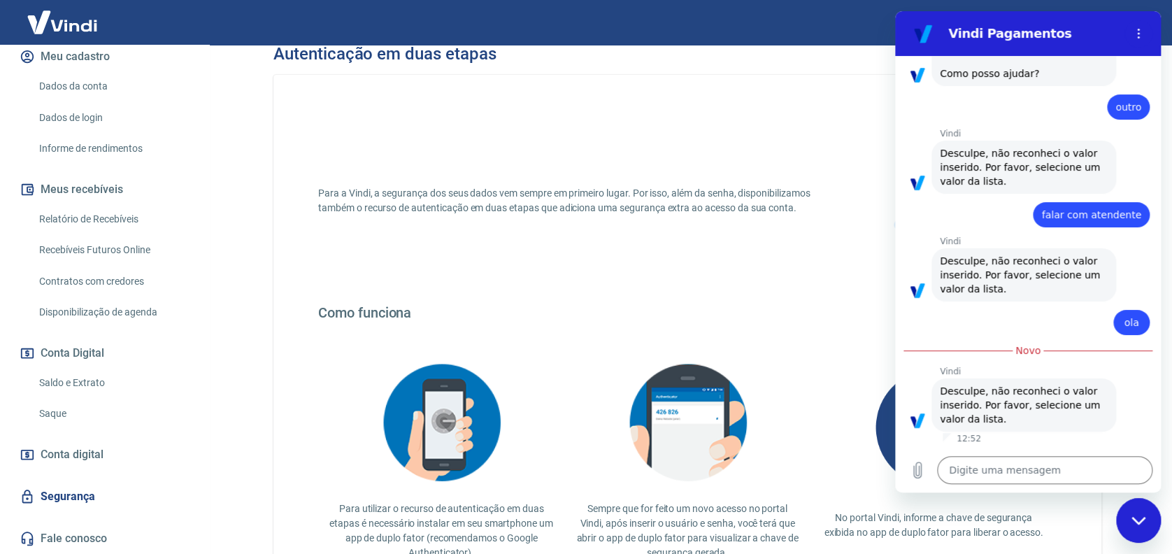
click at [92, 534] on link "Fale conosco" at bounding box center [104, 538] width 175 height 31
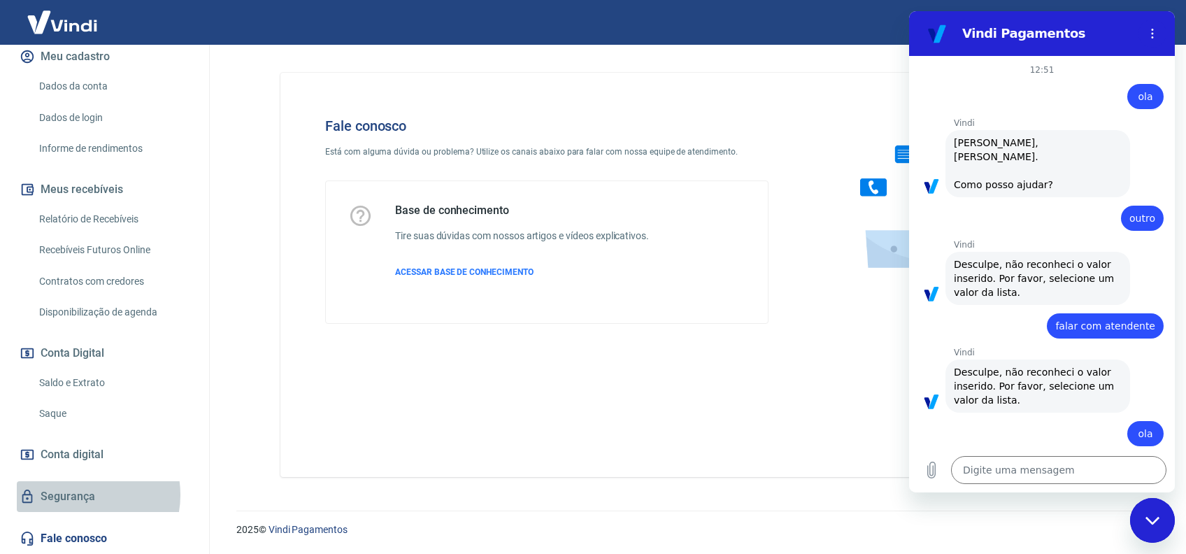
click at [82, 495] on link "Segurança" at bounding box center [104, 496] width 175 height 31
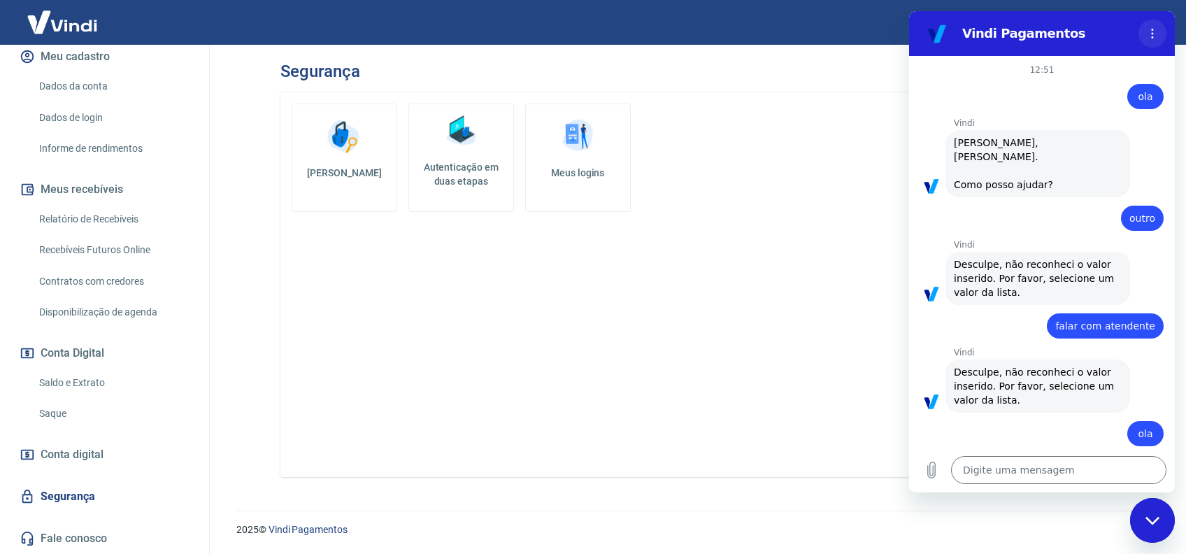
click at [1152, 33] on circle "Menu de opções" at bounding box center [1152, 34] width 2 height 2
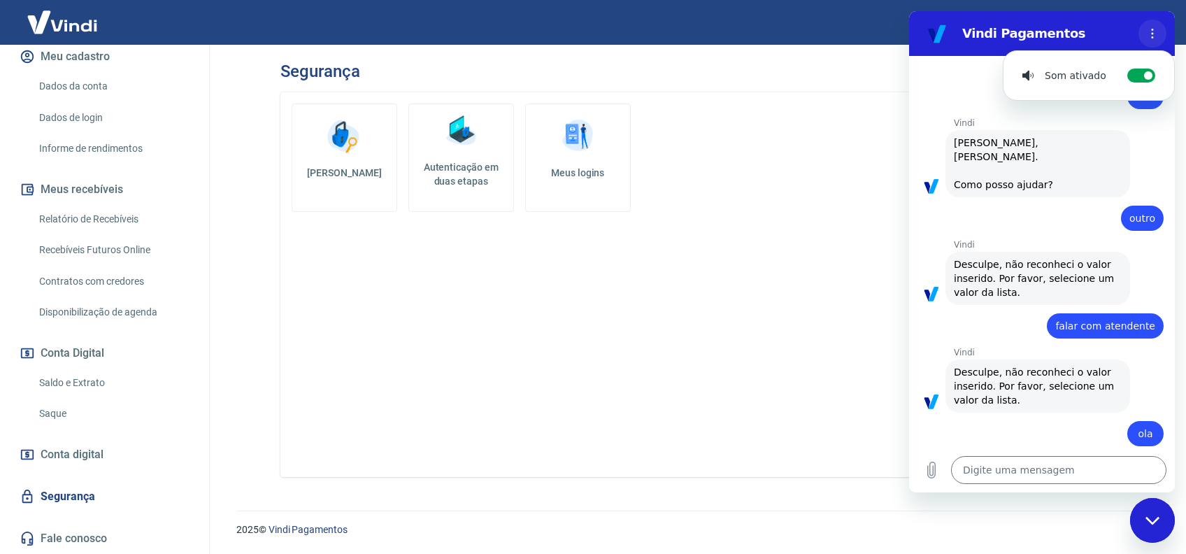
click at [1147, 28] on icon "Menu de opções" at bounding box center [1152, 33] width 11 height 11
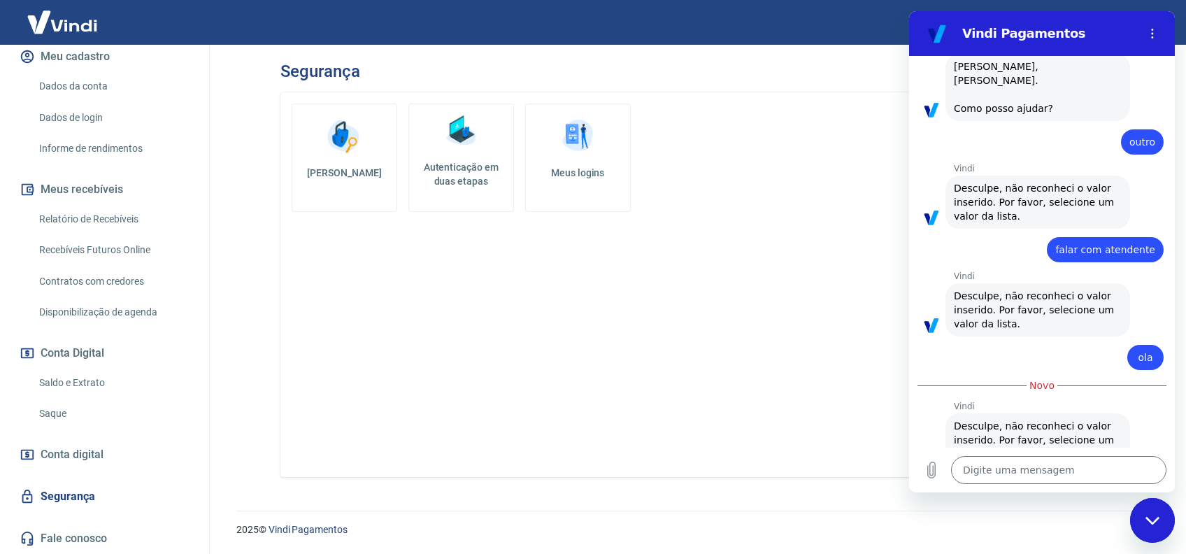
scroll to position [111, 0]
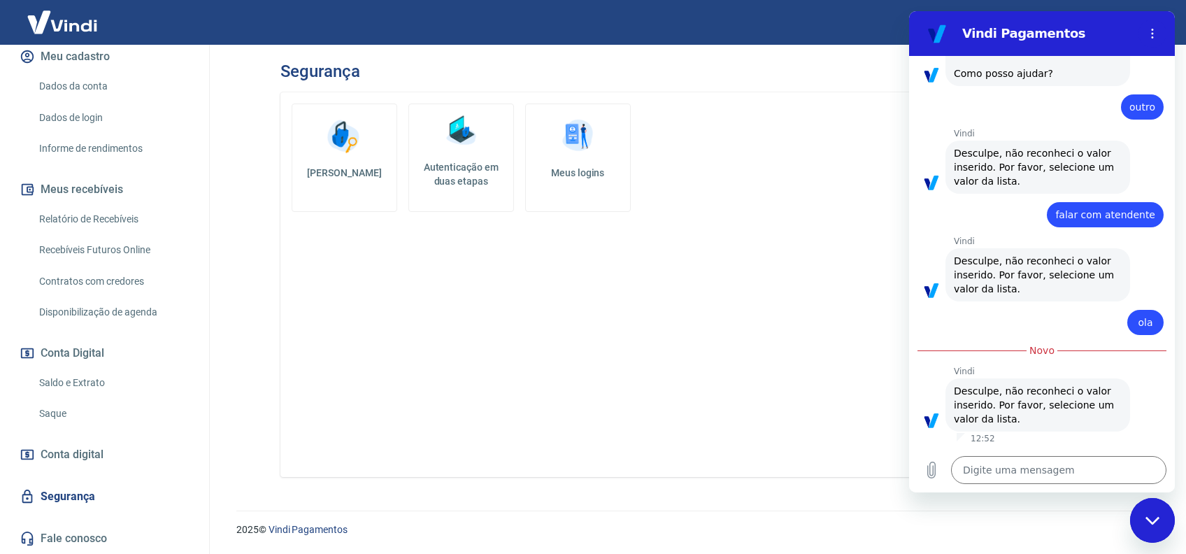
click at [1150, 506] on div "Fechar janela de mensagens" at bounding box center [1152, 520] width 42 height 42
type textarea "x"
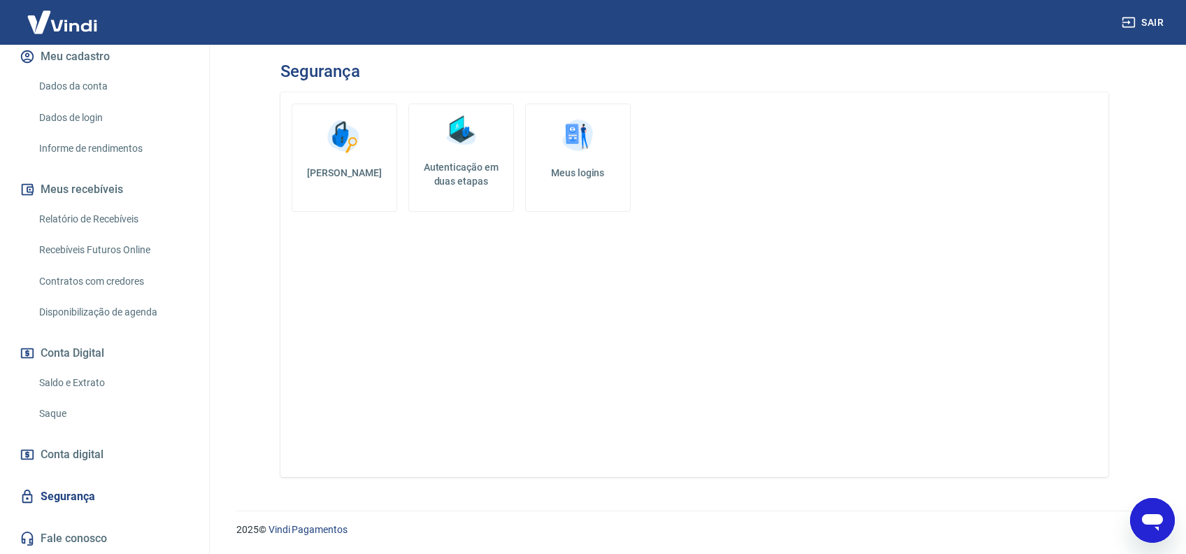
click at [1164, 20] on button "Sair" at bounding box center [1144, 23] width 50 height 26
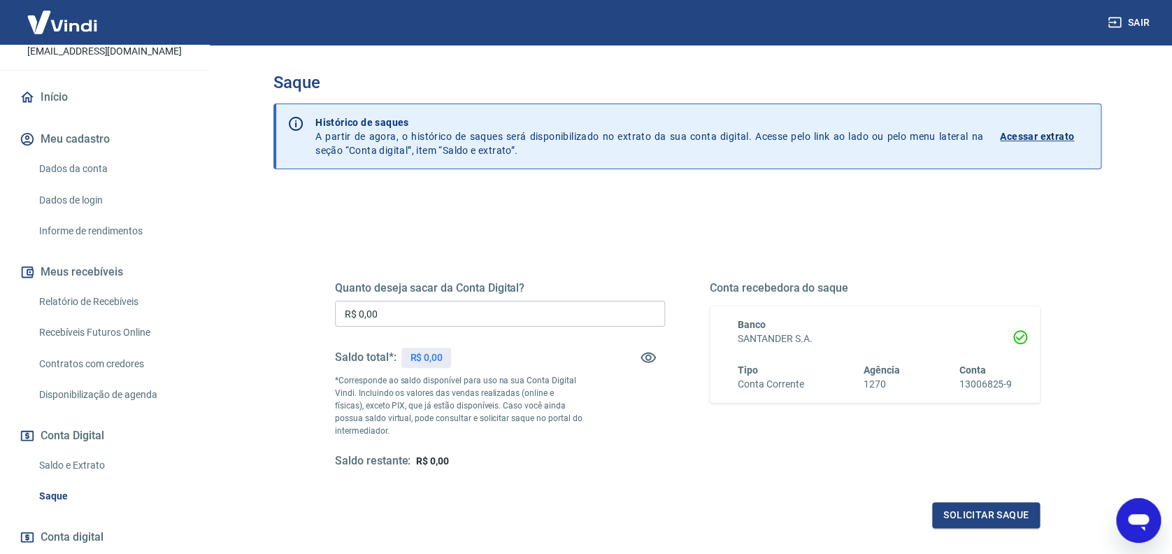
scroll to position [190, 0]
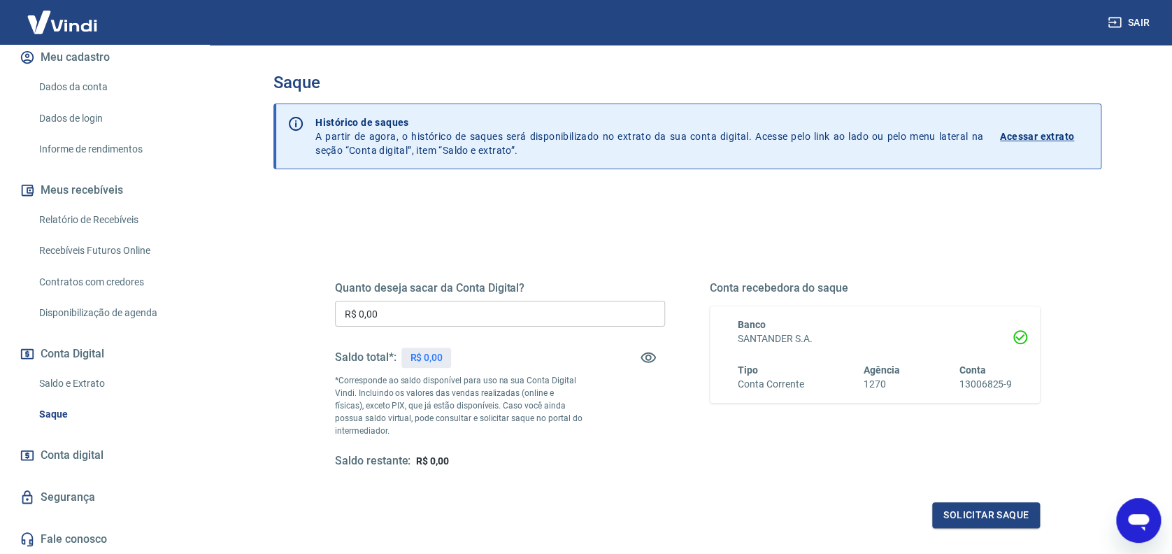
click at [103, 502] on link "Segurança" at bounding box center [104, 497] width 175 height 31
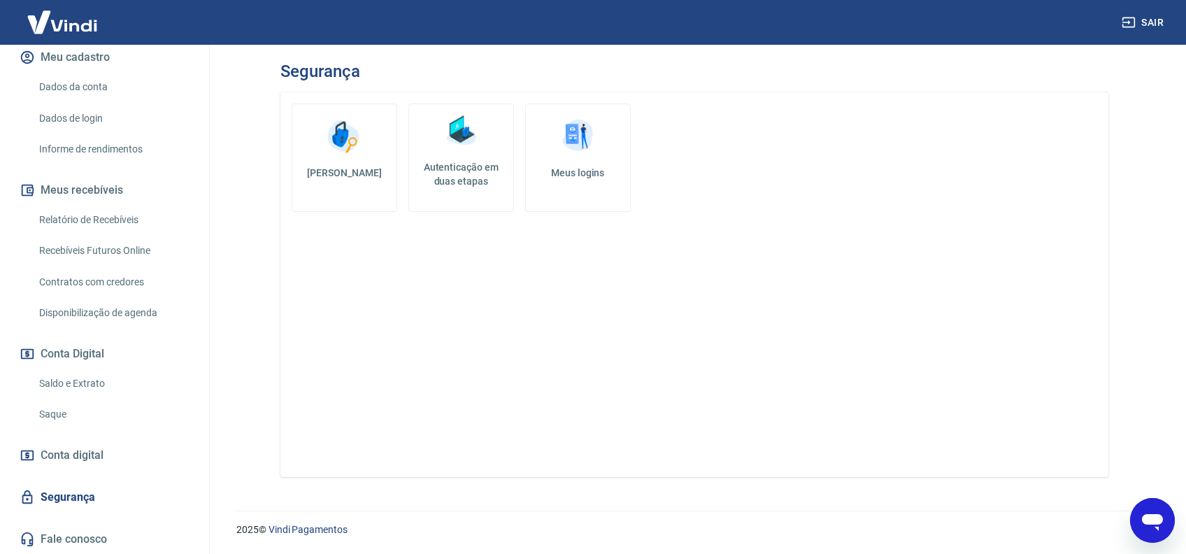
click at [592, 182] on link "Meus logins" at bounding box center [578, 157] width 106 height 108
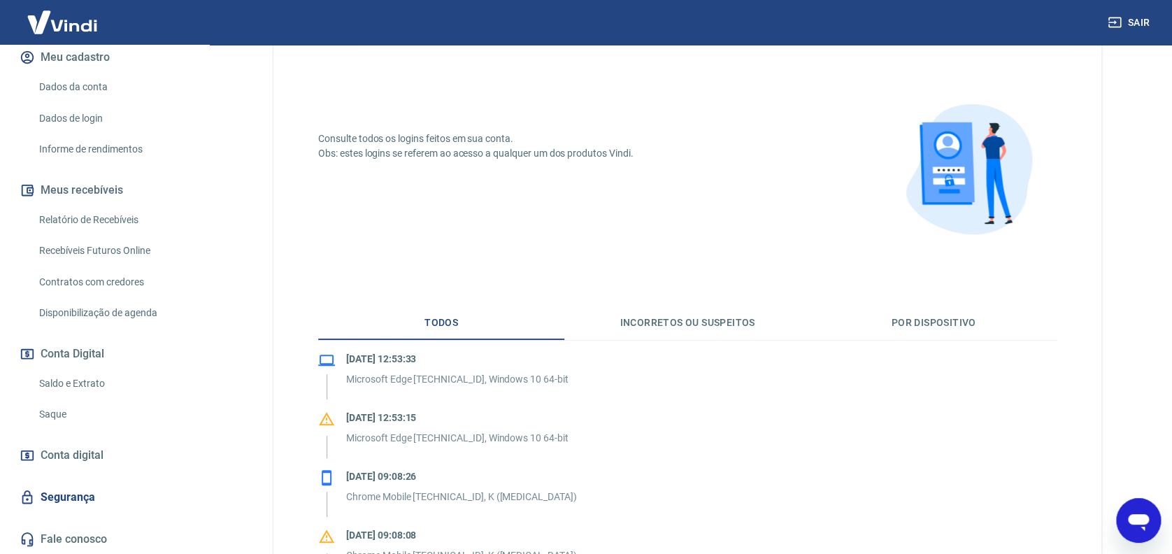
scroll to position [93, 0]
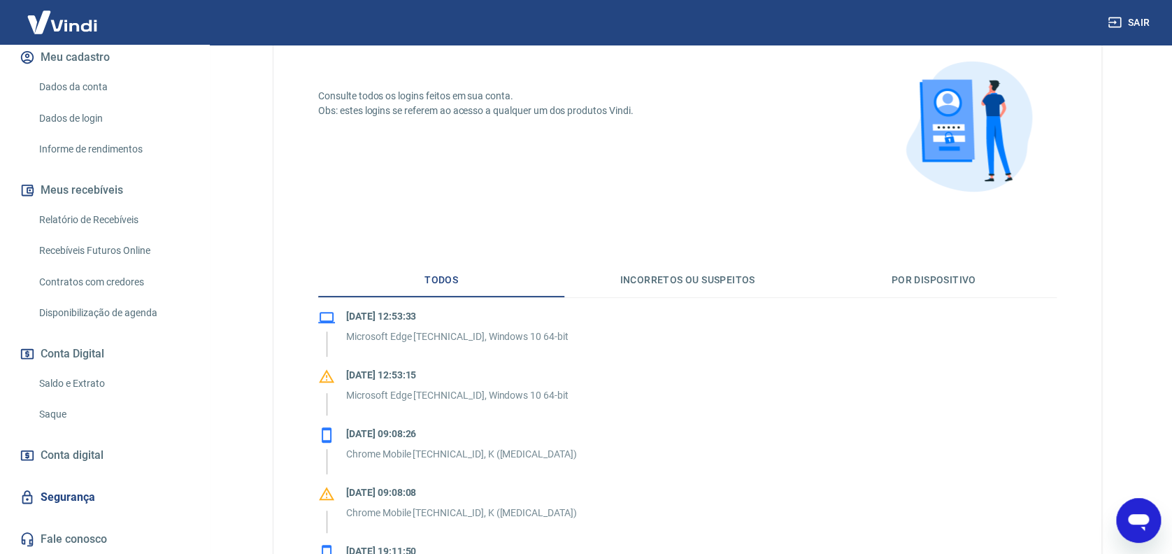
click at [96, 532] on link "Fale conosco" at bounding box center [104, 539] width 175 height 31
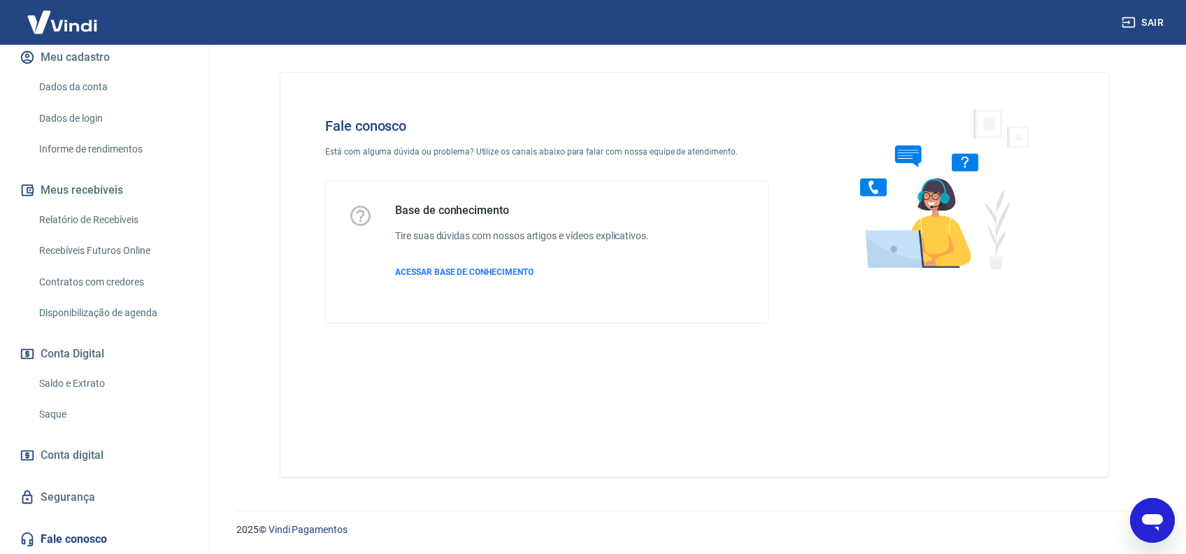
click at [1151, 520] on icon "Abrir janela de mensagens" at bounding box center [1152, 522] width 21 height 17
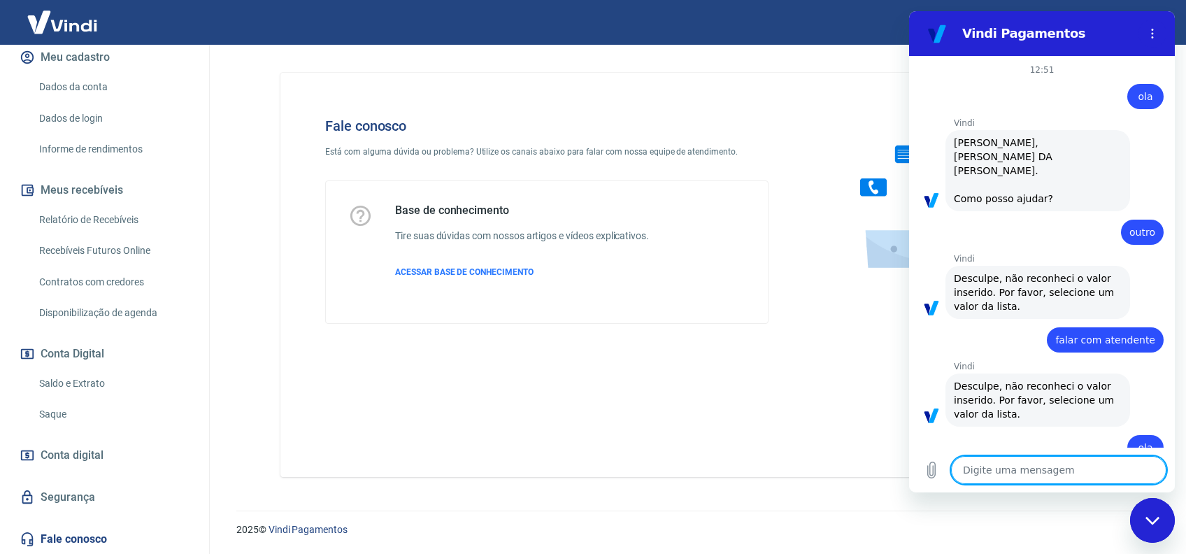
scroll to position [89, 0]
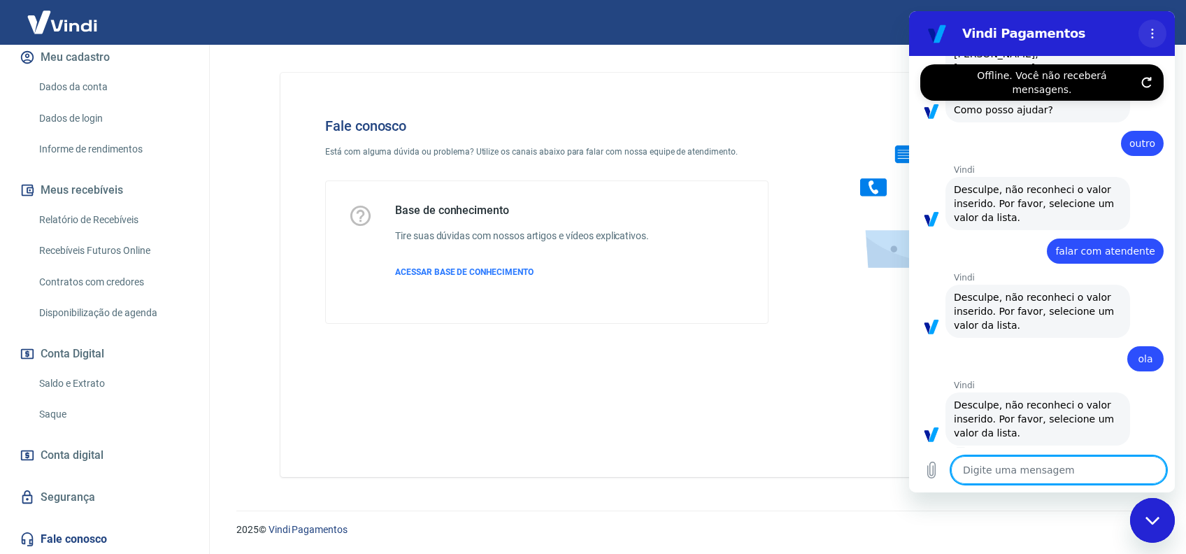
click at [1158, 28] on icon "Menu de opções" at bounding box center [1152, 33] width 11 height 11
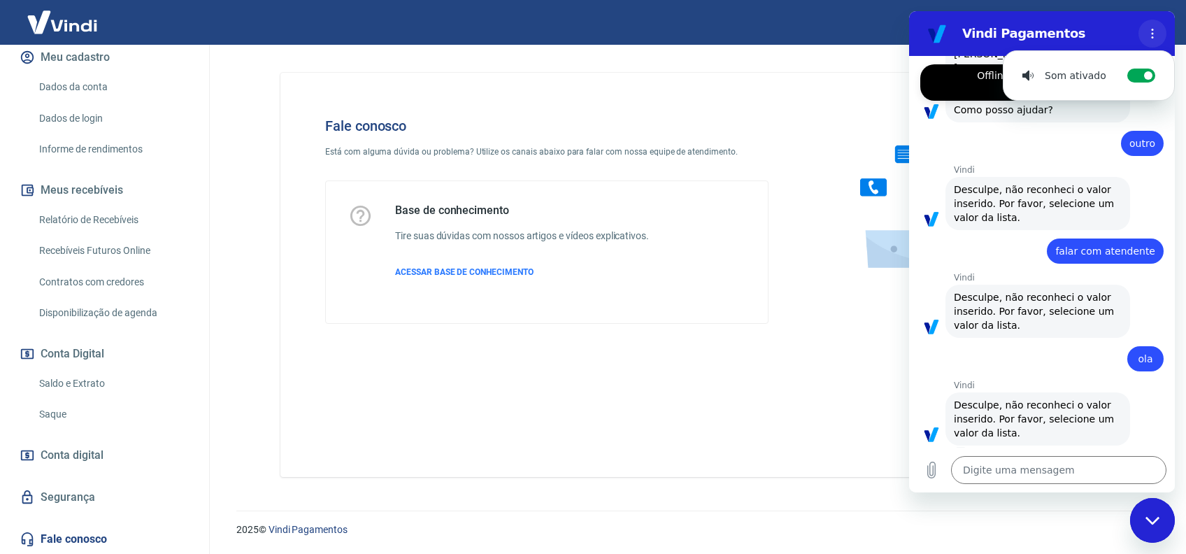
click at [1158, 28] on icon "Menu de opções" at bounding box center [1152, 33] width 11 height 11
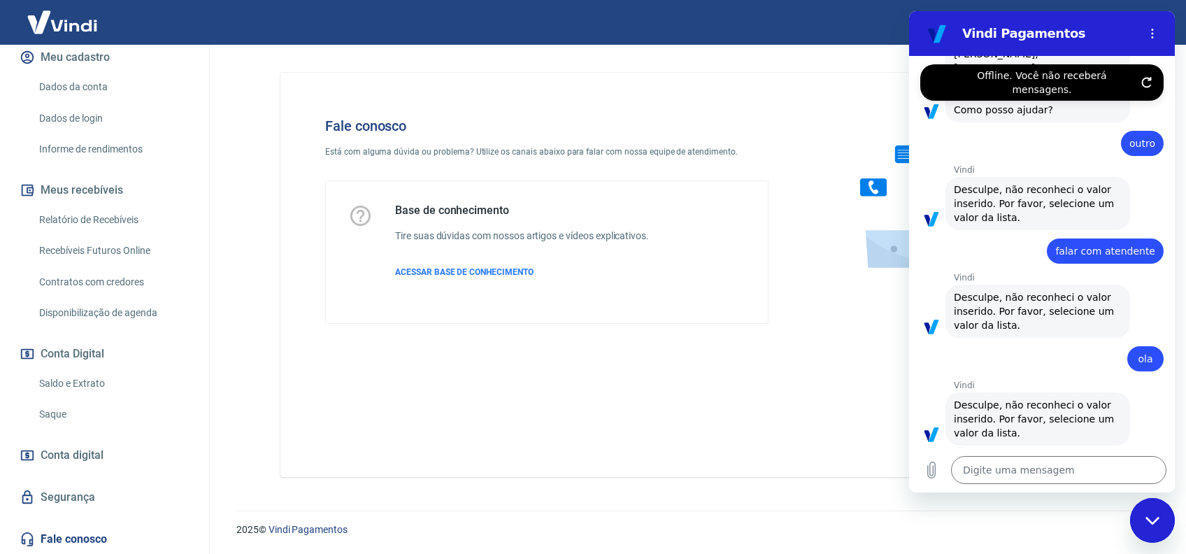
click at [87, 537] on link "Fale conosco" at bounding box center [104, 539] width 175 height 31
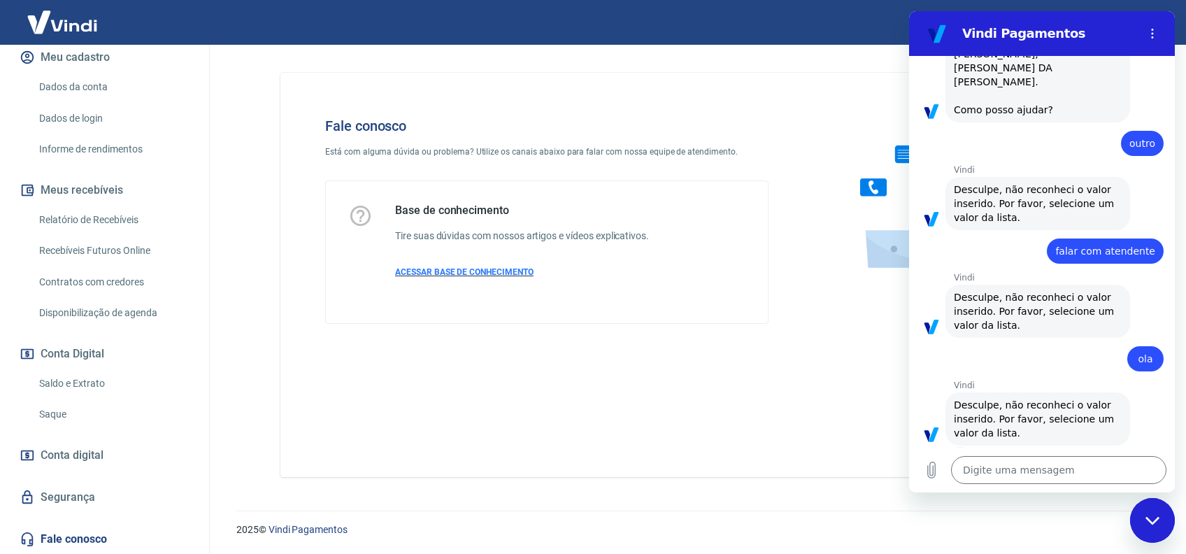
click at [498, 267] on span "ACESSAR BASE DE CONHECIMENTO" at bounding box center [464, 272] width 138 height 10
